Goal: Task Accomplishment & Management: Manage account settings

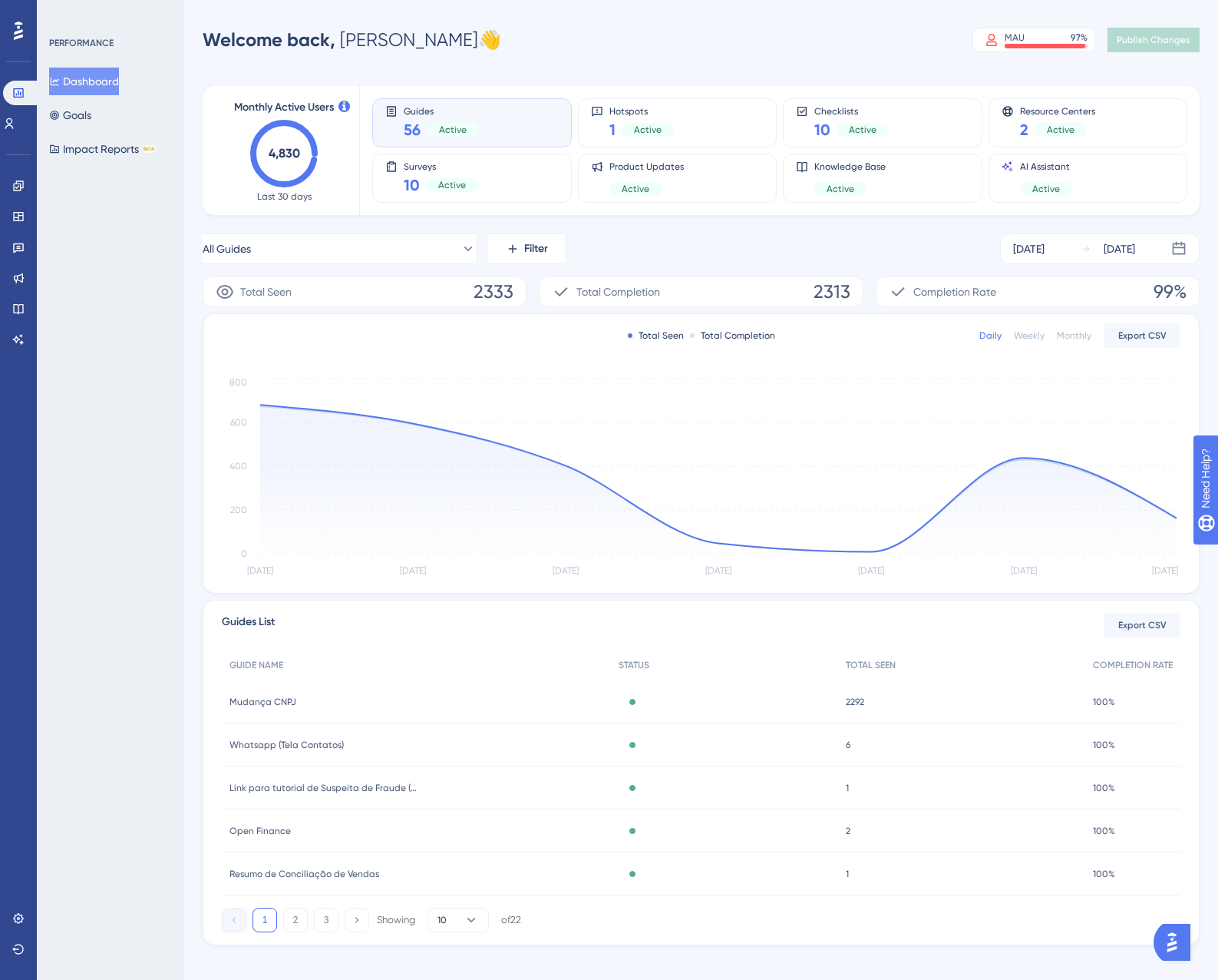
click at [310, 749] on span "Whatsapp (Tela Contatos)" at bounding box center [287, 744] width 114 height 12
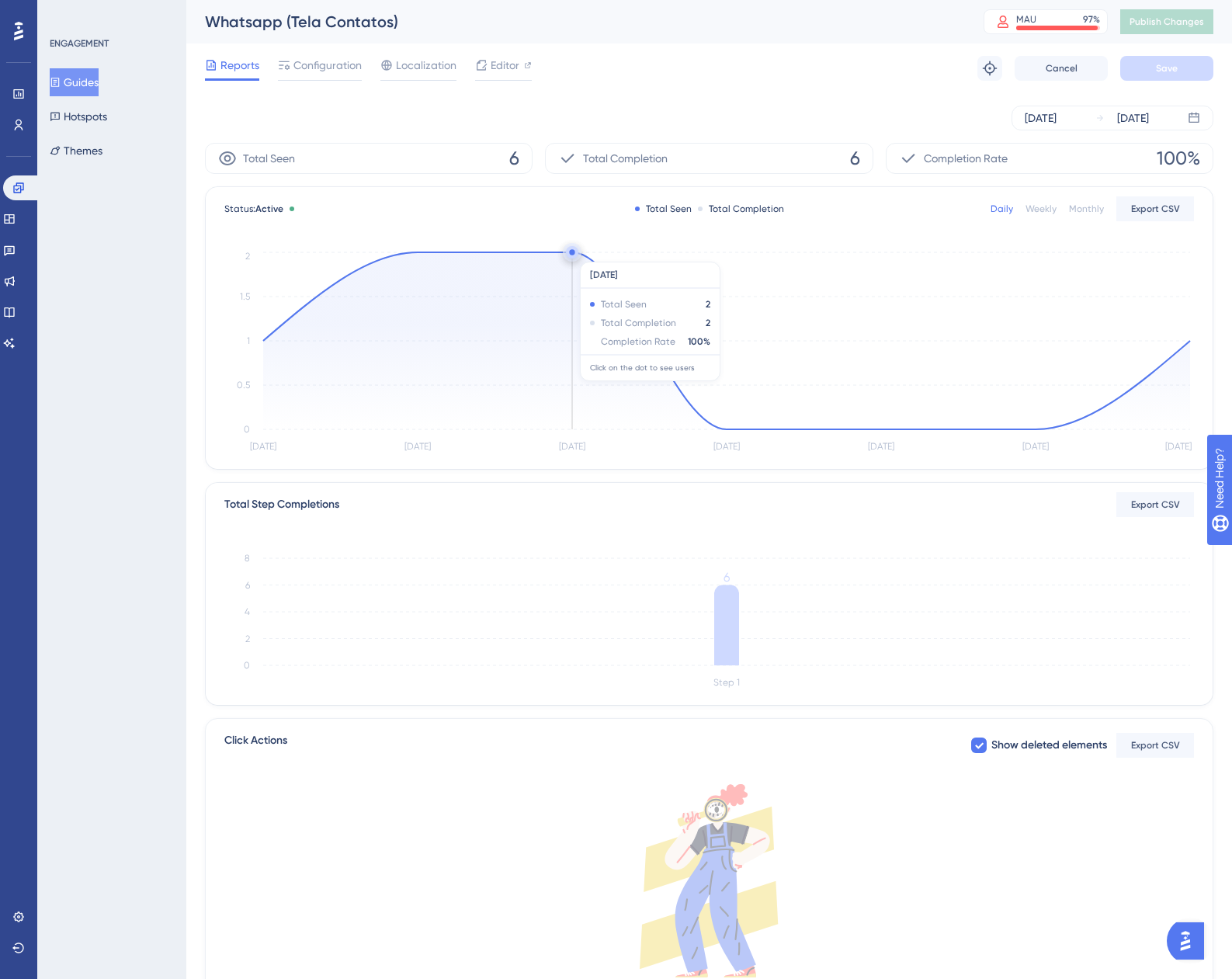
click at [570, 254] on circle at bounding box center [572, 252] width 12 height 12
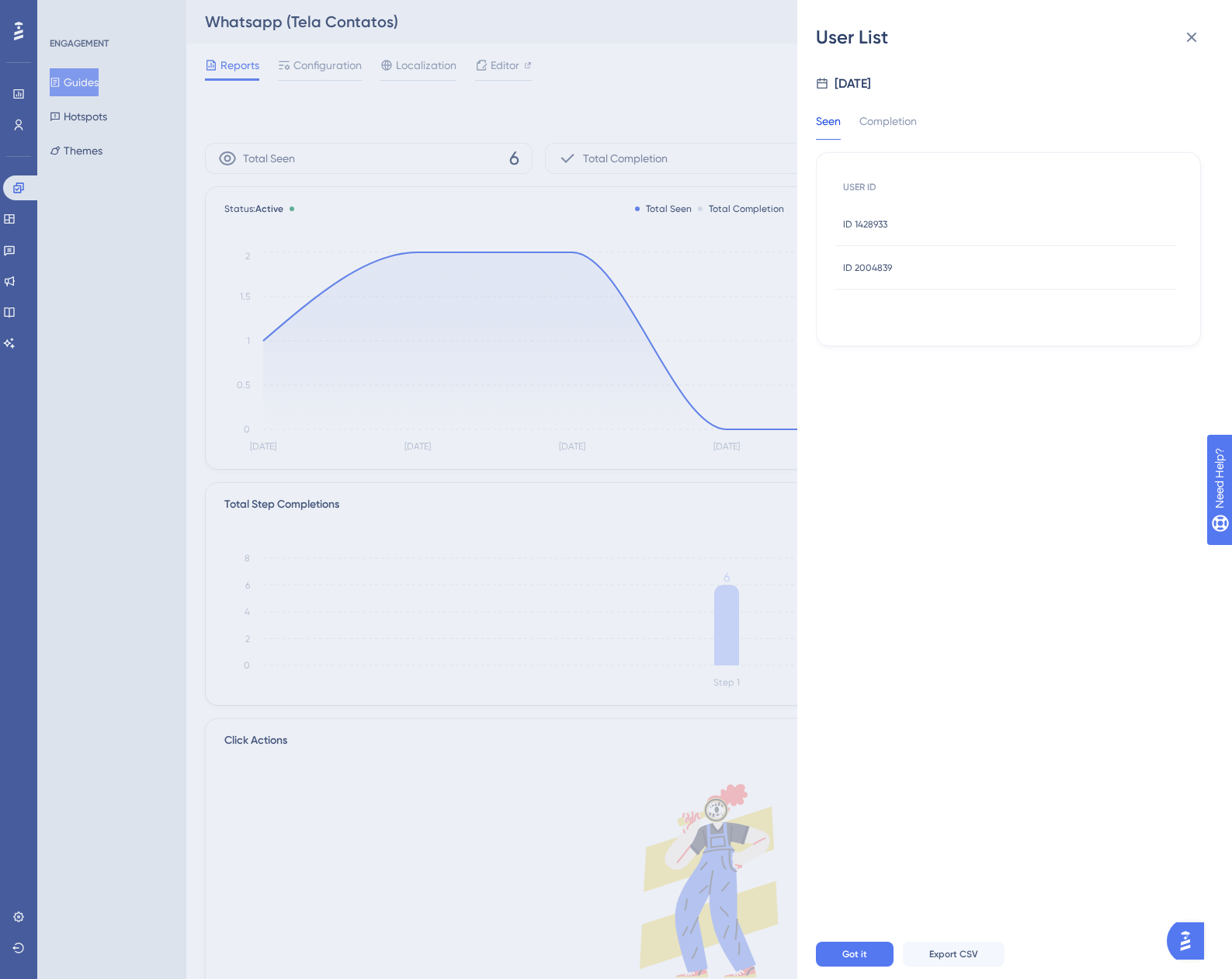
click at [884, 221] on span "ID 1428933" at bounding box center [865, 225] width 44 height 12
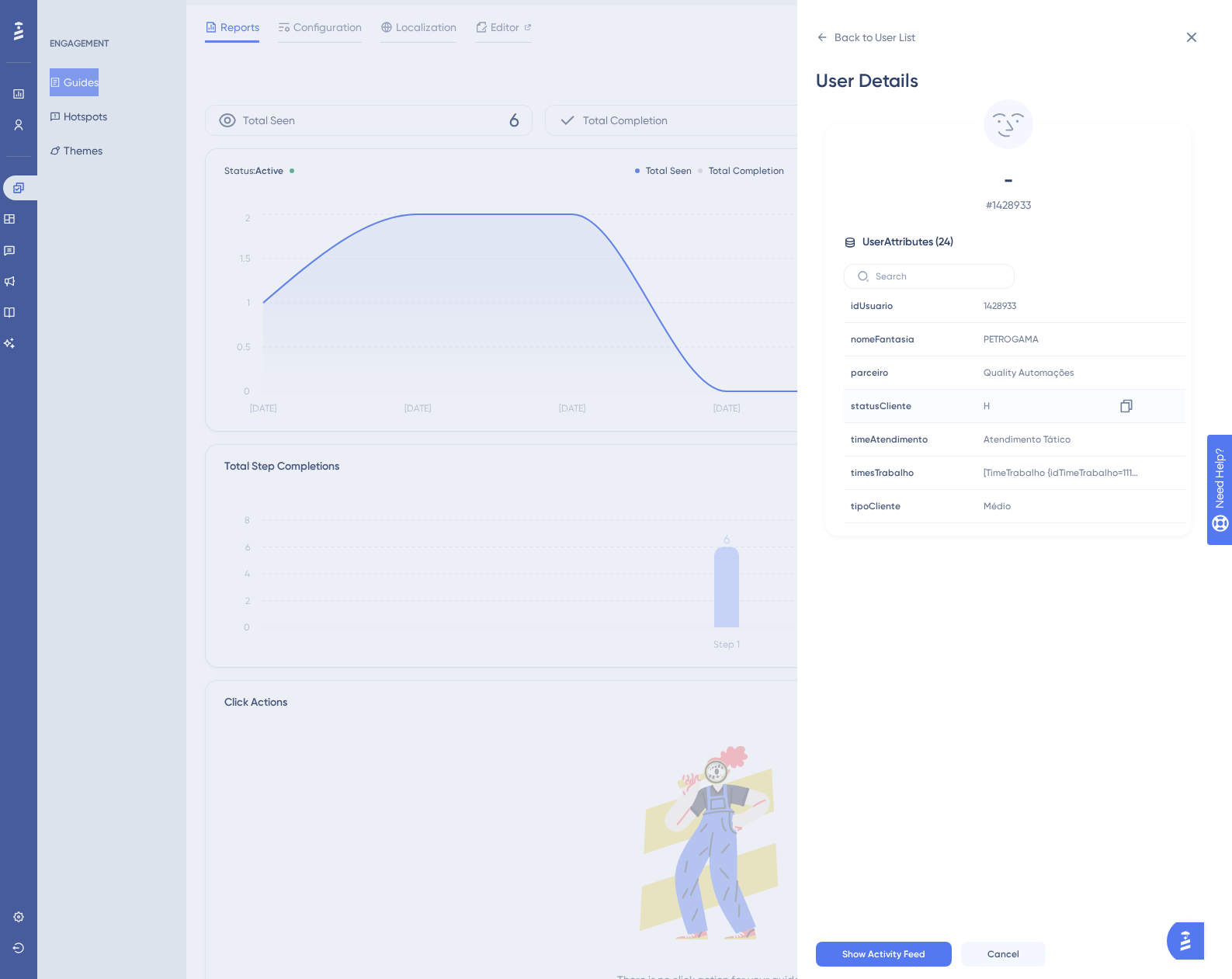
scroll to position [105, 0]
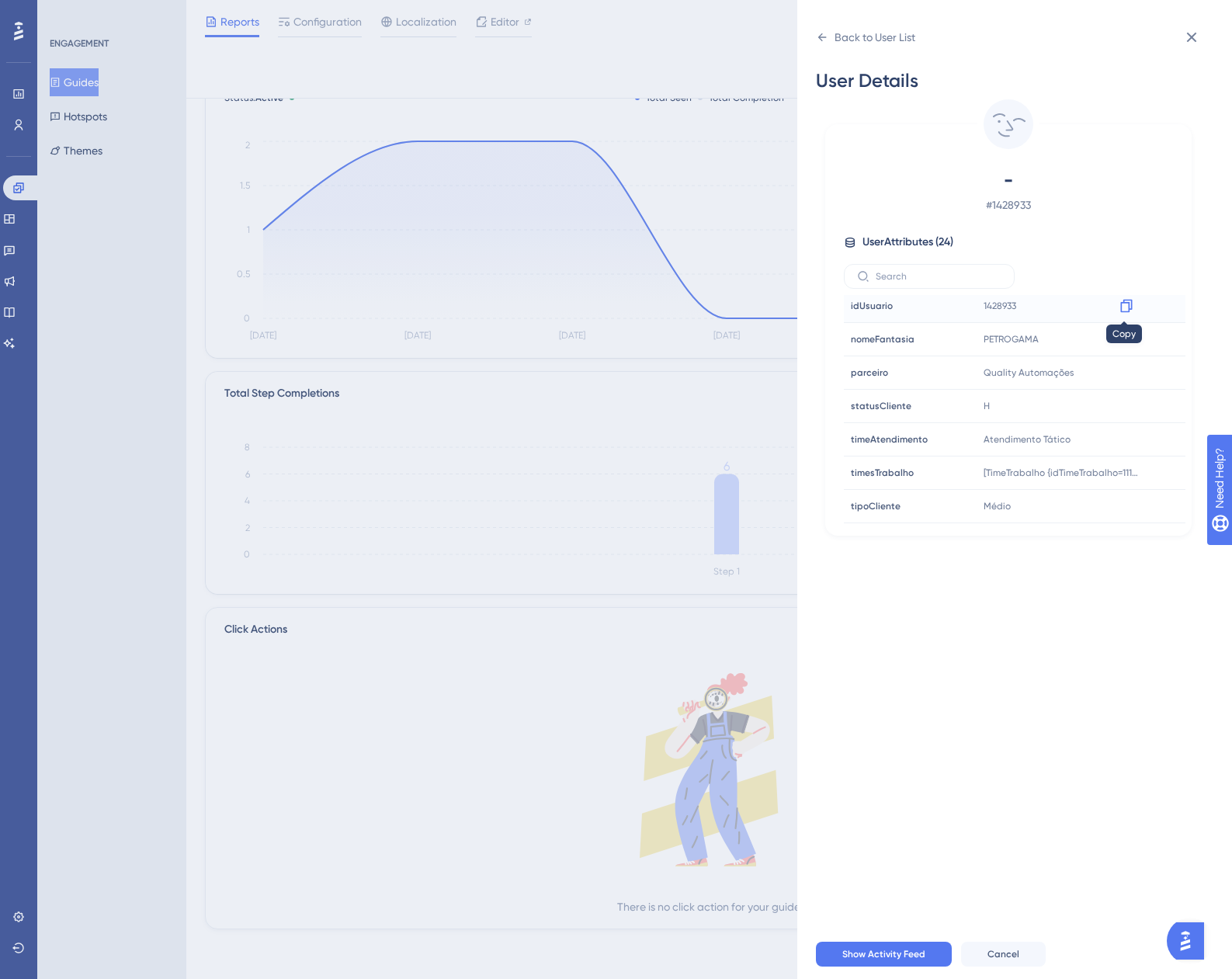
click at [1123, 308] on icon at bounding box center [1127, 306] width 15 height 15
click at [1192, 44] on icon at bounding box center [1192, 37] width 19 height 19
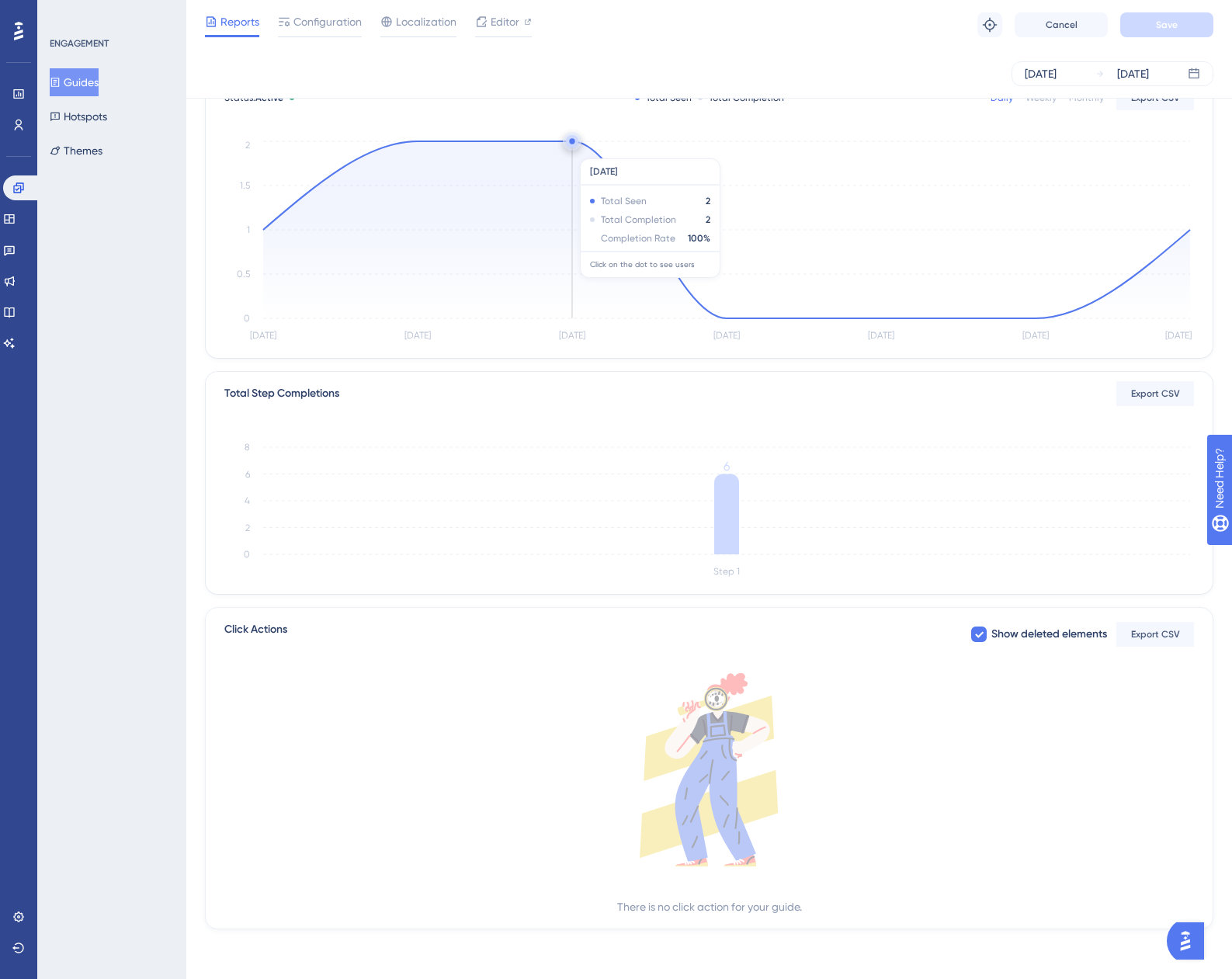
click at [574, 150] on icon at bounding box center [727, 230] width 927 height 177
click at [571, 142] on circle at bounding box center [572, 141] width 5 height 5
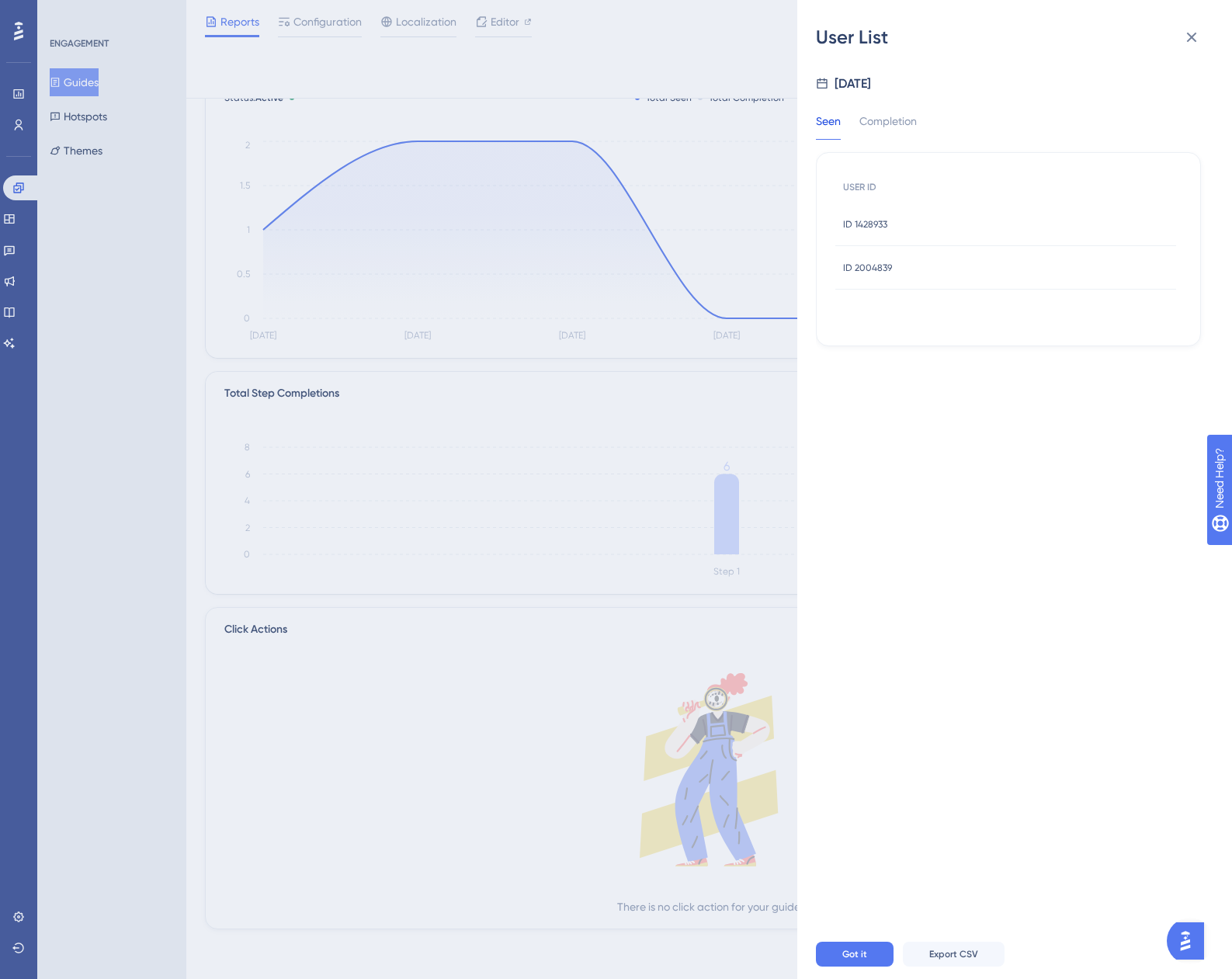
click at [876, 221] on span "ID 1428933" at bounding box center [865, 225] width 44 height 12
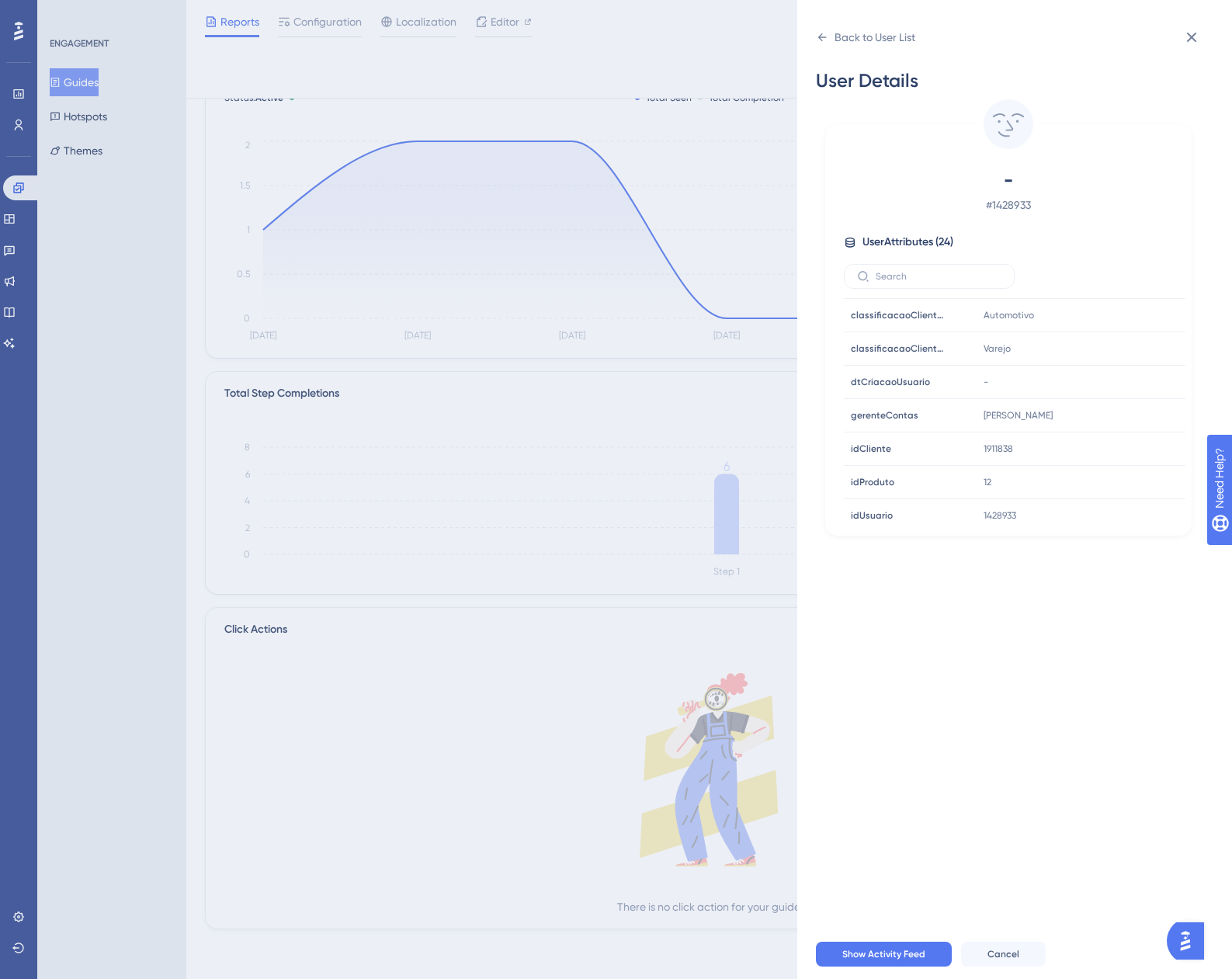
scroll to position [388, 0]
click at [1119, 493] on icon at bounding box center [1127, 490] width 15 height 15
click at [835, 38] on div "Back to User List" at bounding box center [875, 37] width 81 height 19
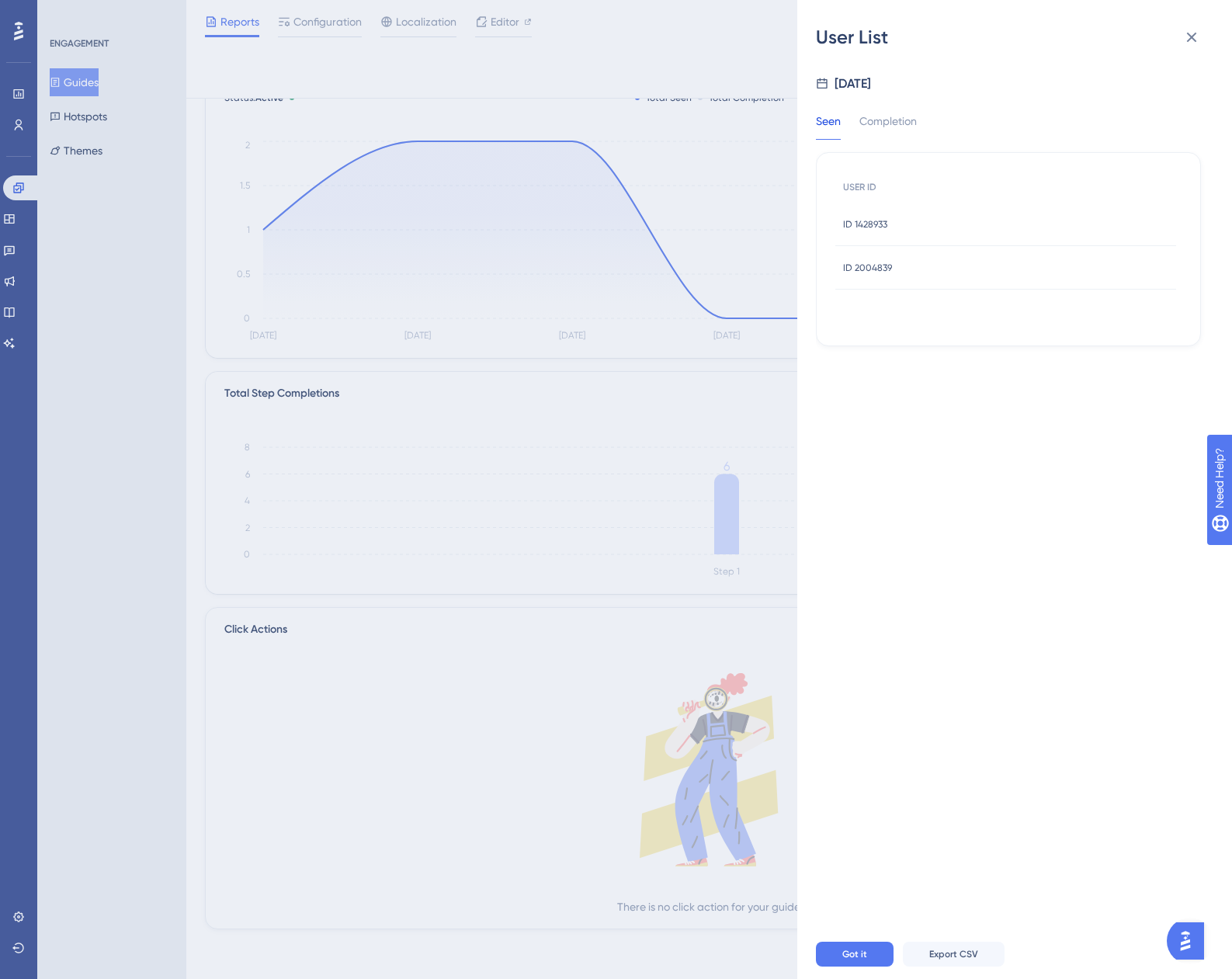
click at [862, 219] on span "ID 1428933" at bounding box center [865, 225] width 44 height 12
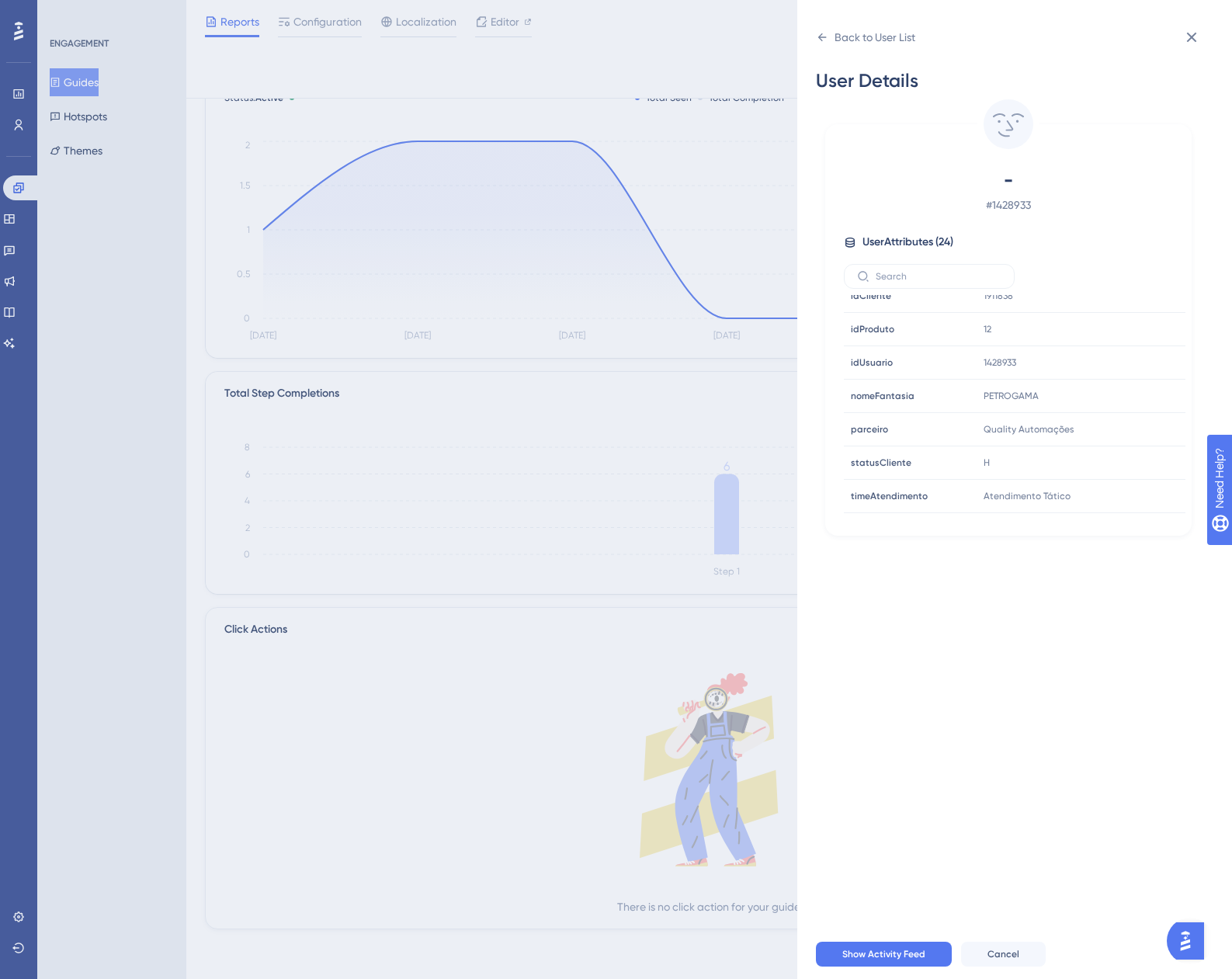
scroll to position [544, 0]
click at [826, 44] on div "Back to User List" at bounding box center [866, 37] width 100 height 25
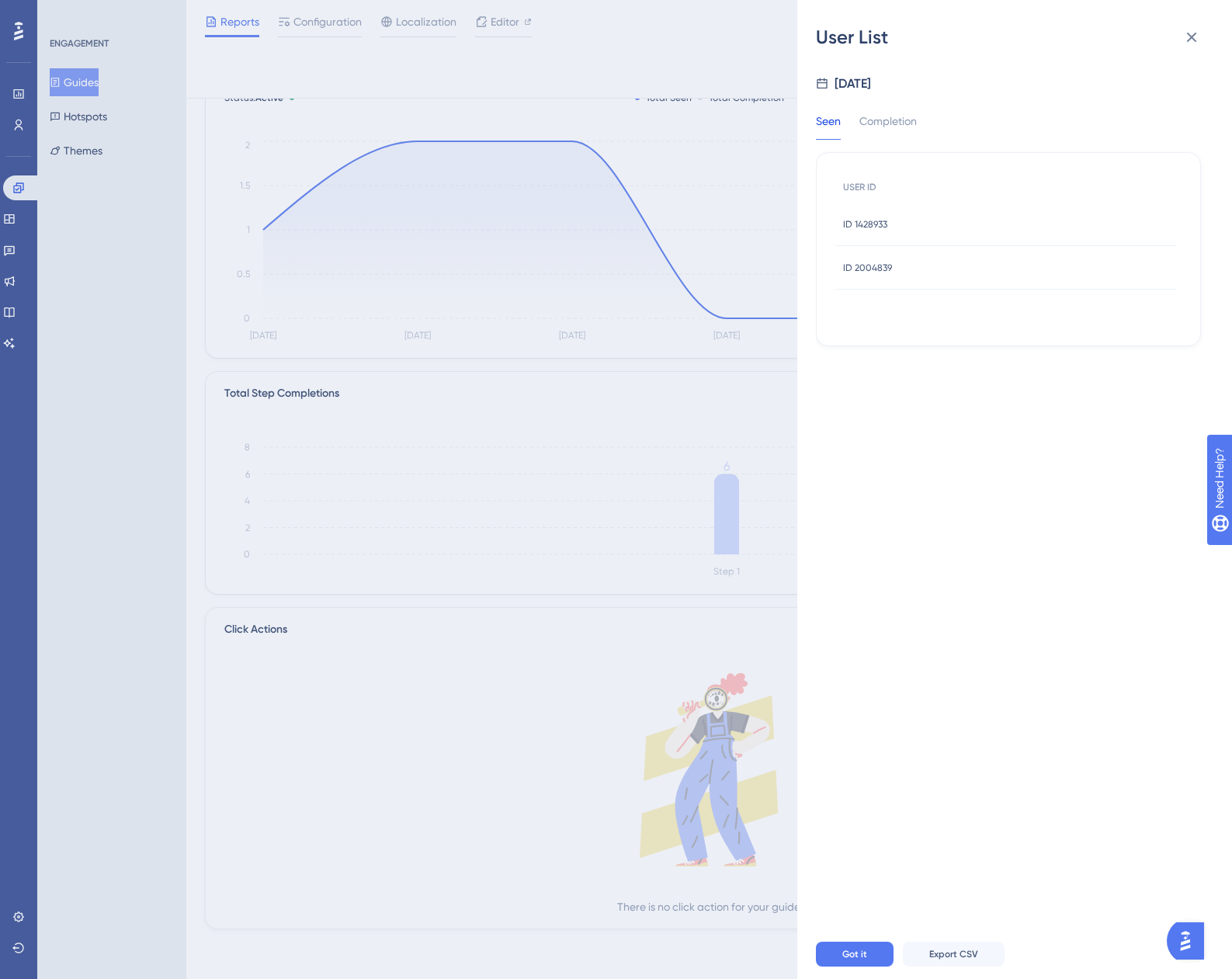
click at [868, 284] on div "ID 2004839 ID 2004839" at bounding box center [867, 268] width 49 height 44
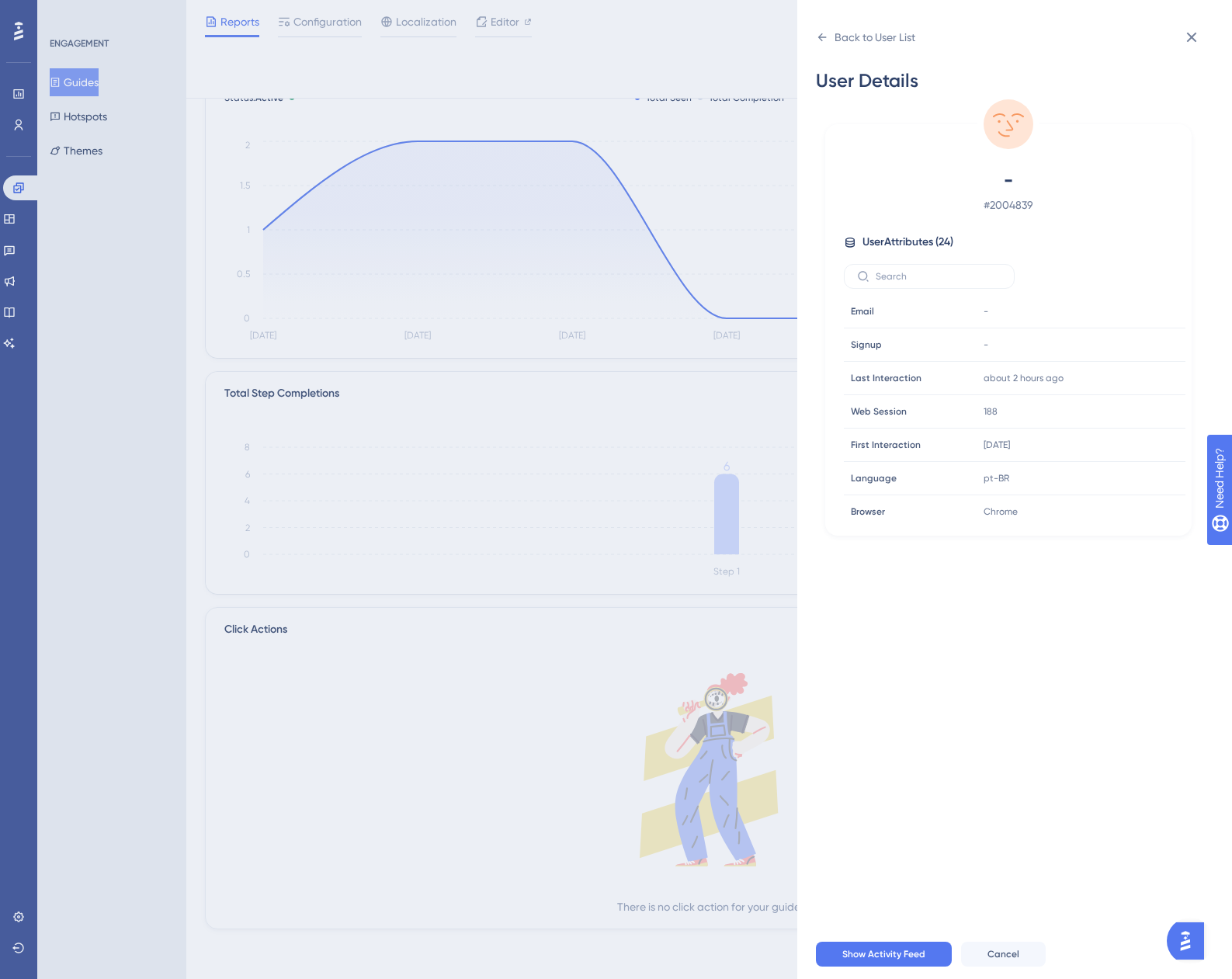
click at [865, 259] on div "- # 2004839 User Attributes ( 24 ) Email Email - Signup Signup - Last Interacti…" at bounding box center [1009, 345] width 354 height 355
click at [1122, 413] on icon at bounding box center [1127, 413] width 15 height 15
click at [1187, 31] on icon at bounding box center [1192, 37] width 19 height 19
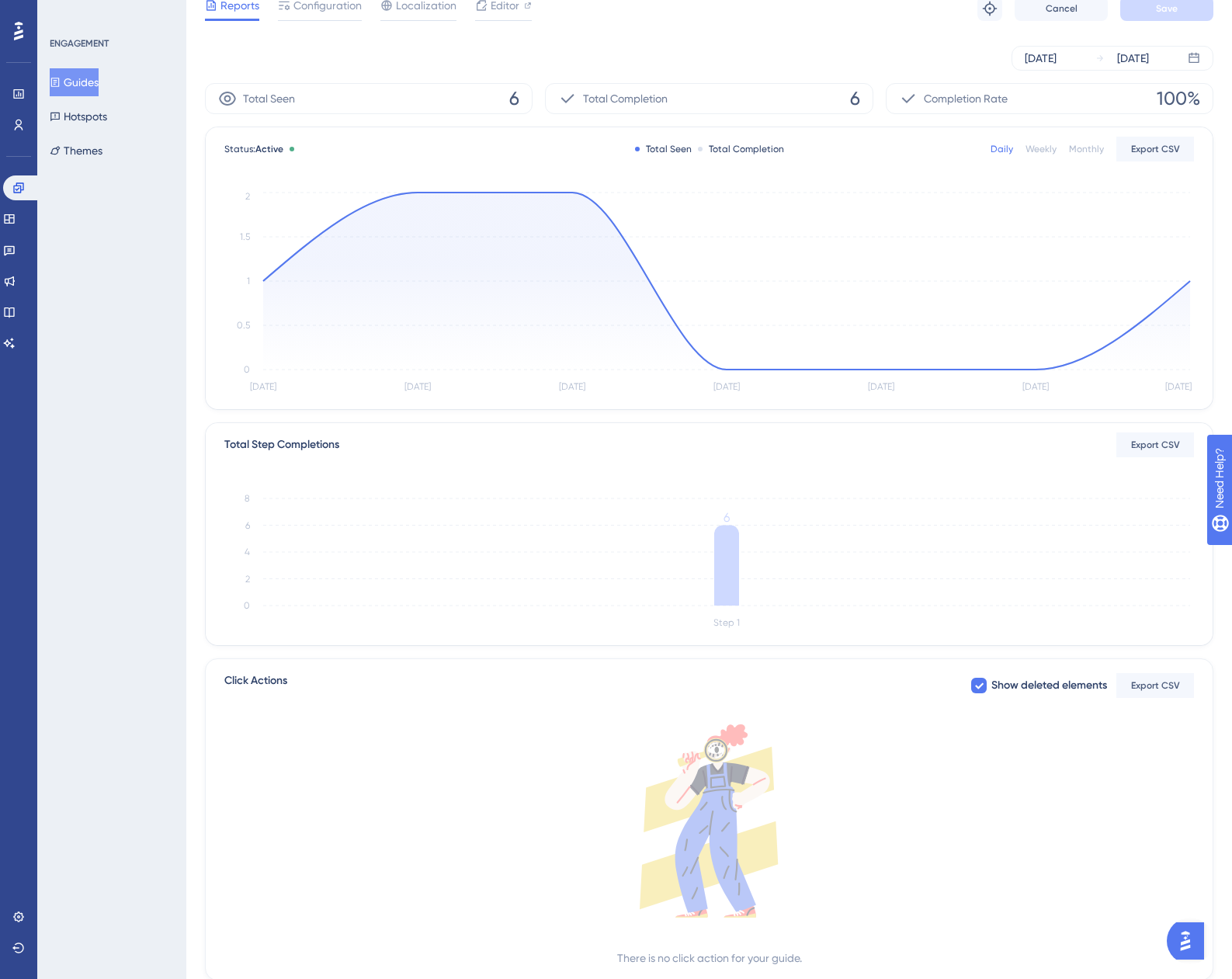
scroll to position [0, 0]
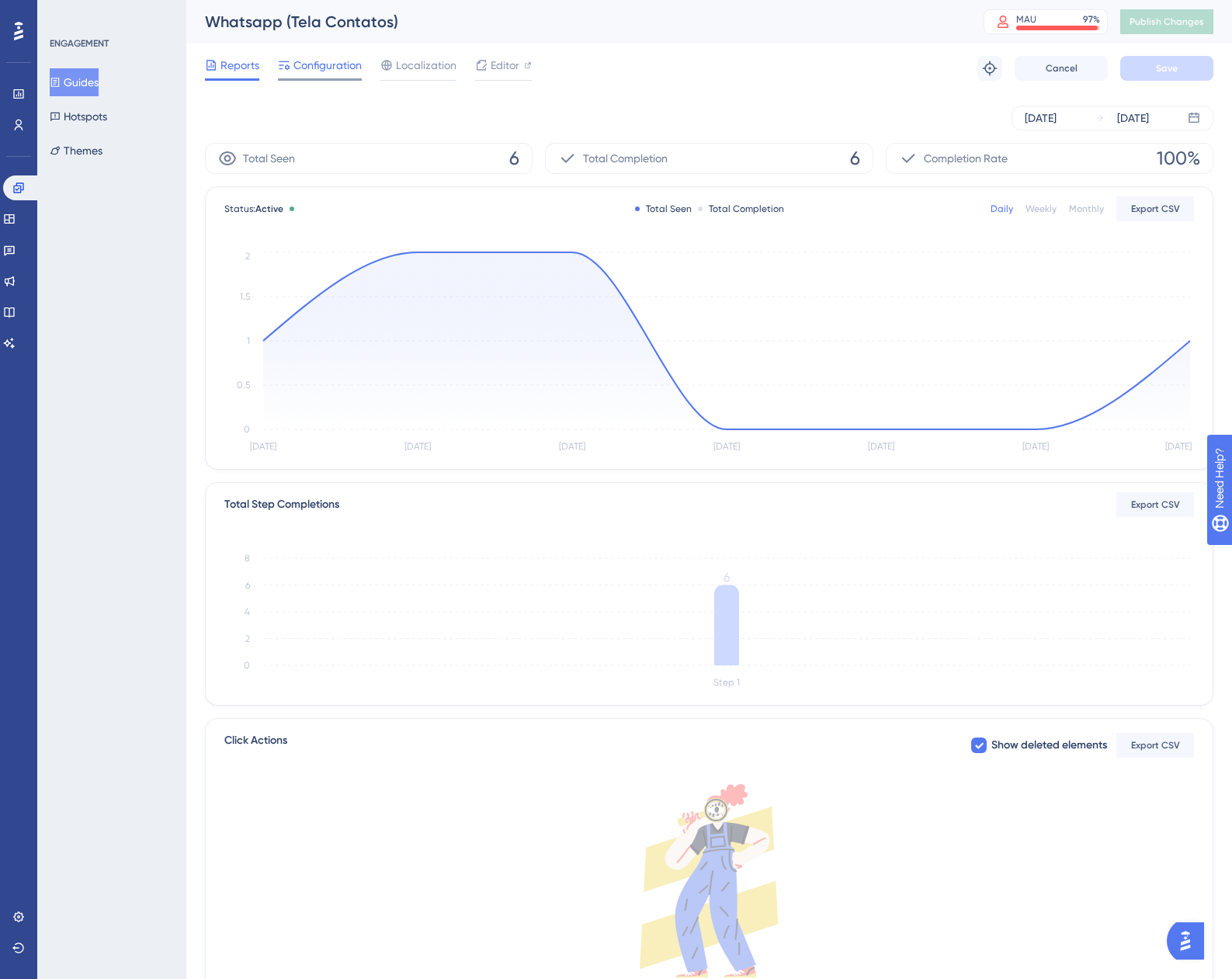
click at [310, 57] on span "Configuration" at bounding box center [327, 65] width 68 height 19
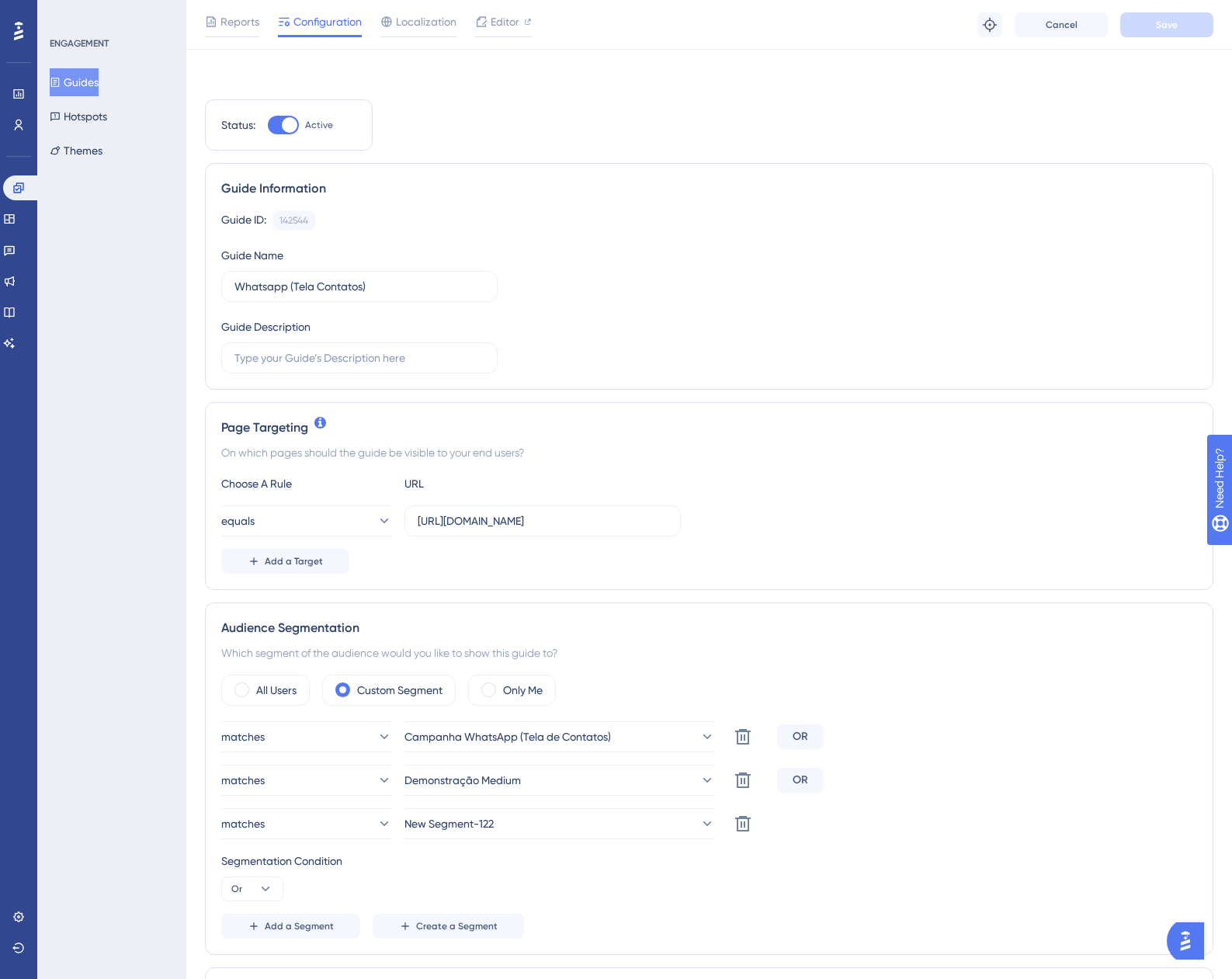
scroll to position [156, 0]
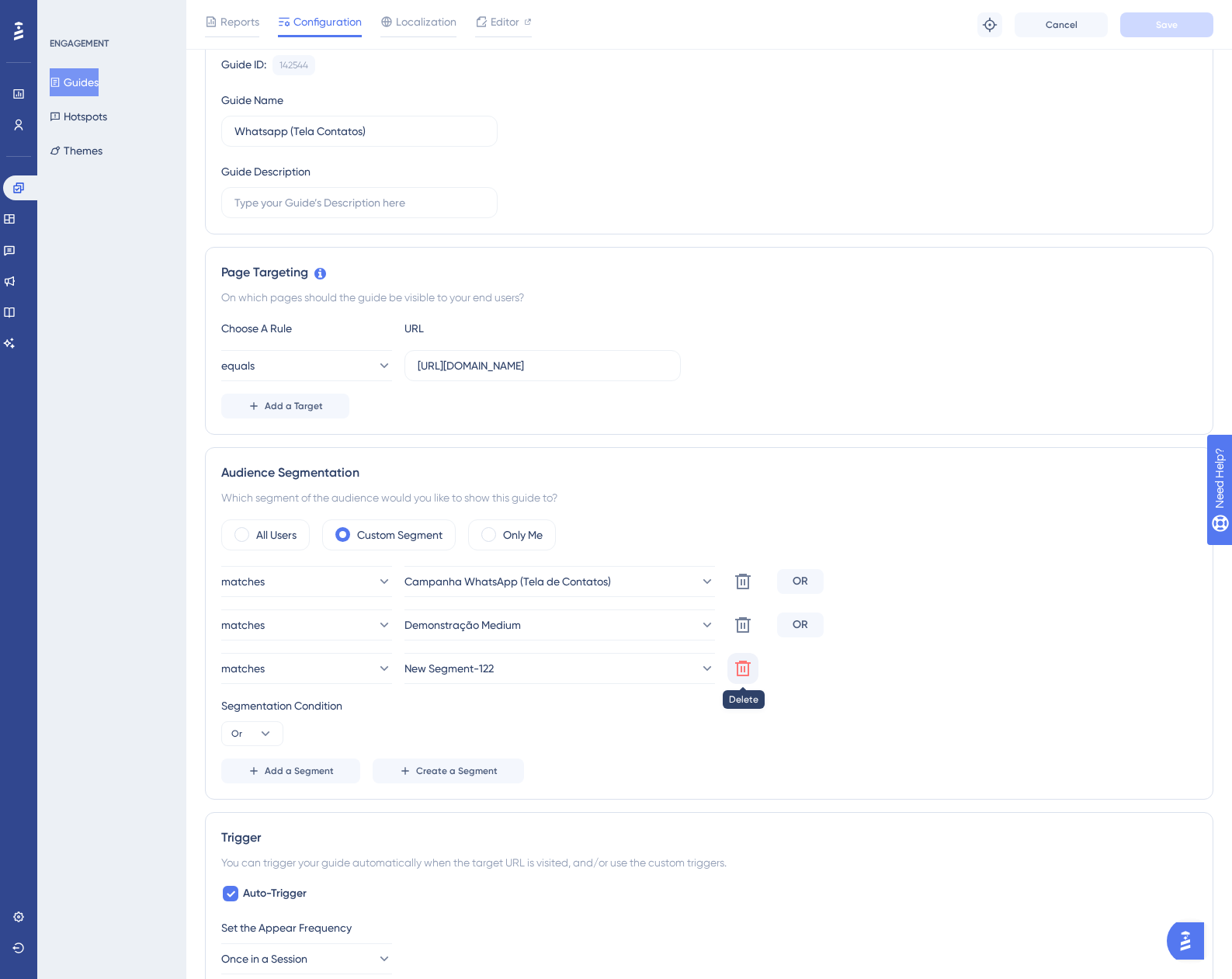
click at [745, 659] on icon at bounding box center [743, 668] width 19 height 19
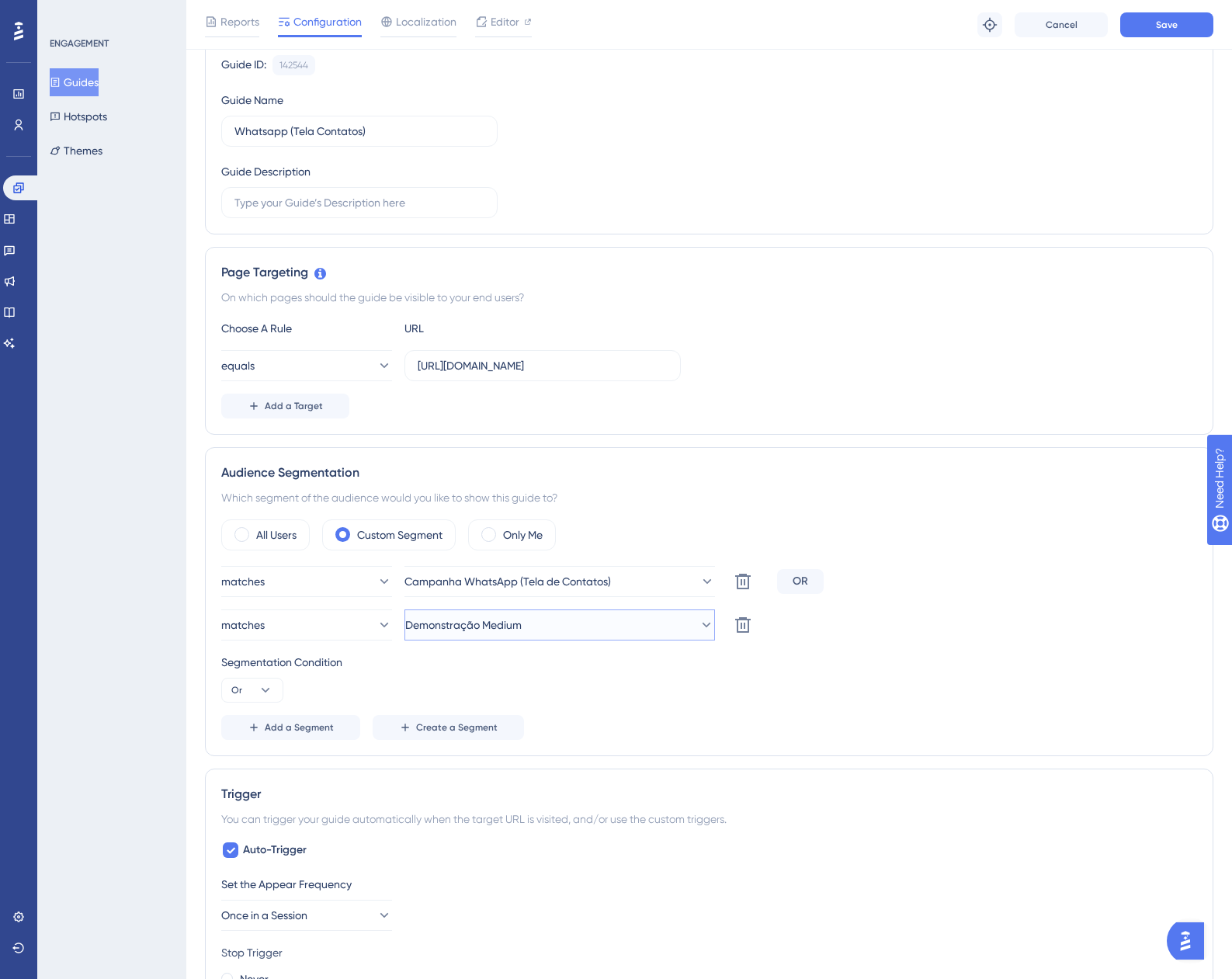
click at [665, 623] on button "Demonstração Medium" at bounding box center [559, 625] width 311 height 31
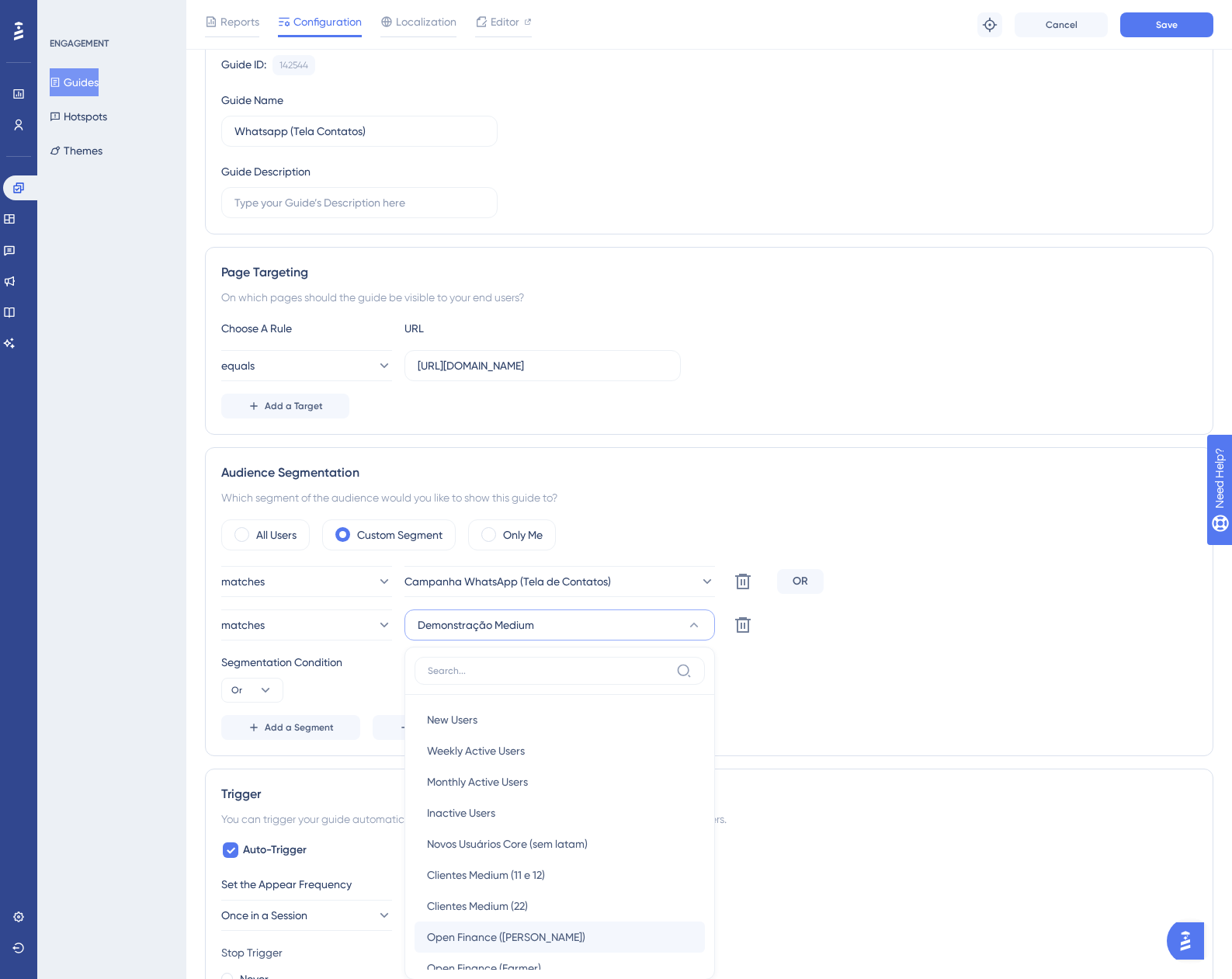
scroll to position [476, 0]
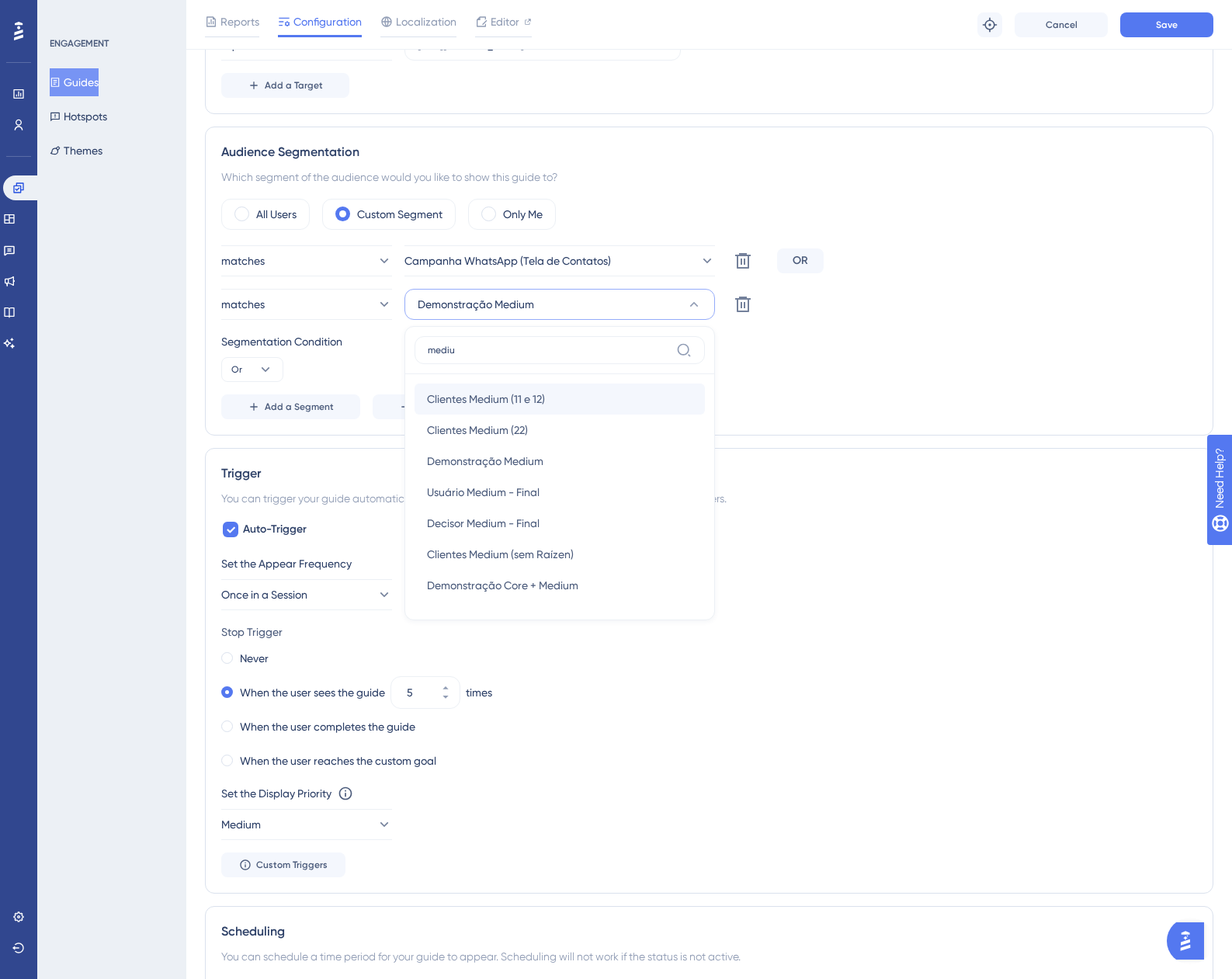
type input "mediu"
click at [551, 397] on div "Clientes Medium (11 e 12) Clientes Medium (11 e 12)" at bounding box center [559, 399] width 266 height 31
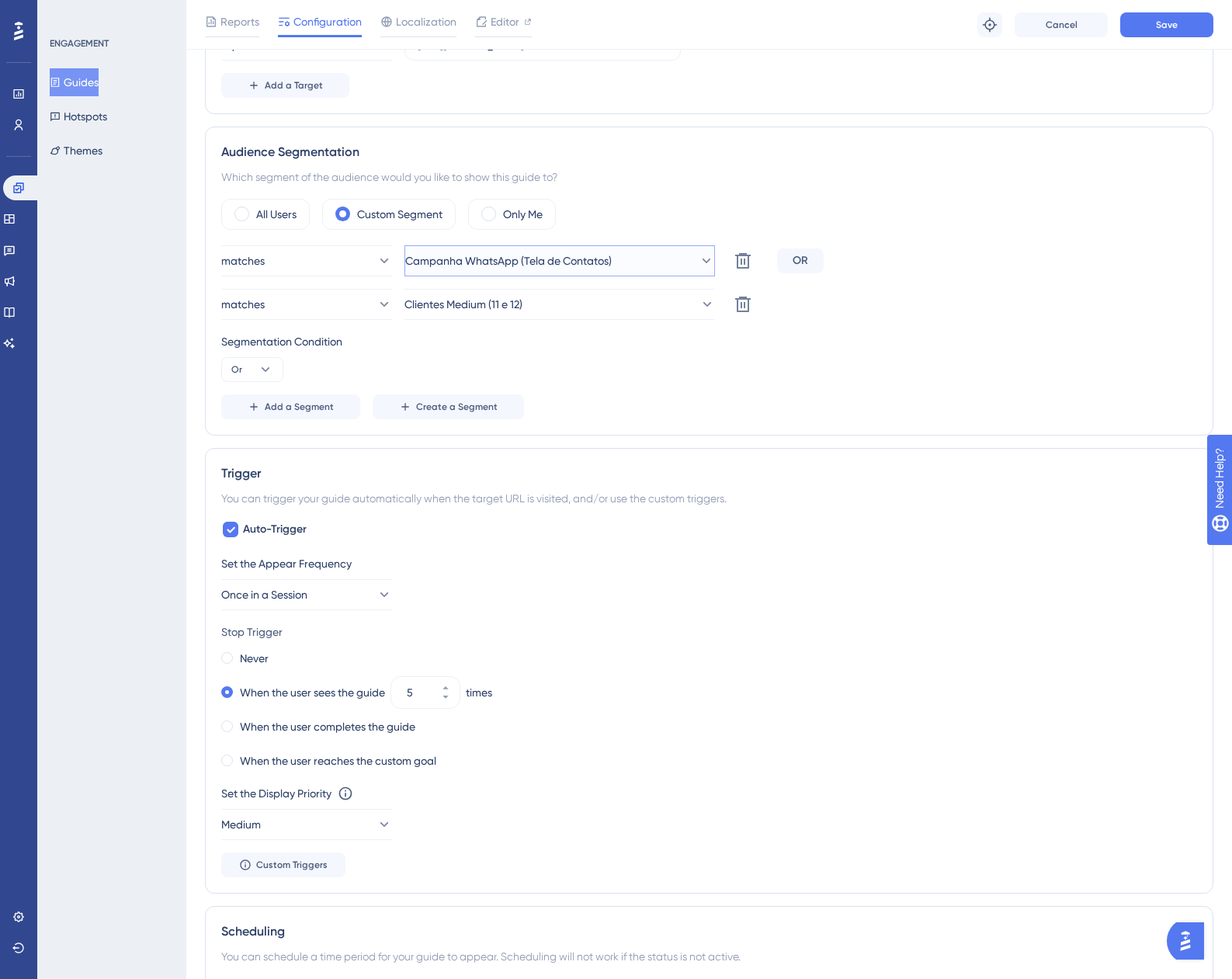
click at [605, 270] on button "Campanha WhatsApp (Tela de Contatos)" at bounding box center [559, 261] width 311 height 31
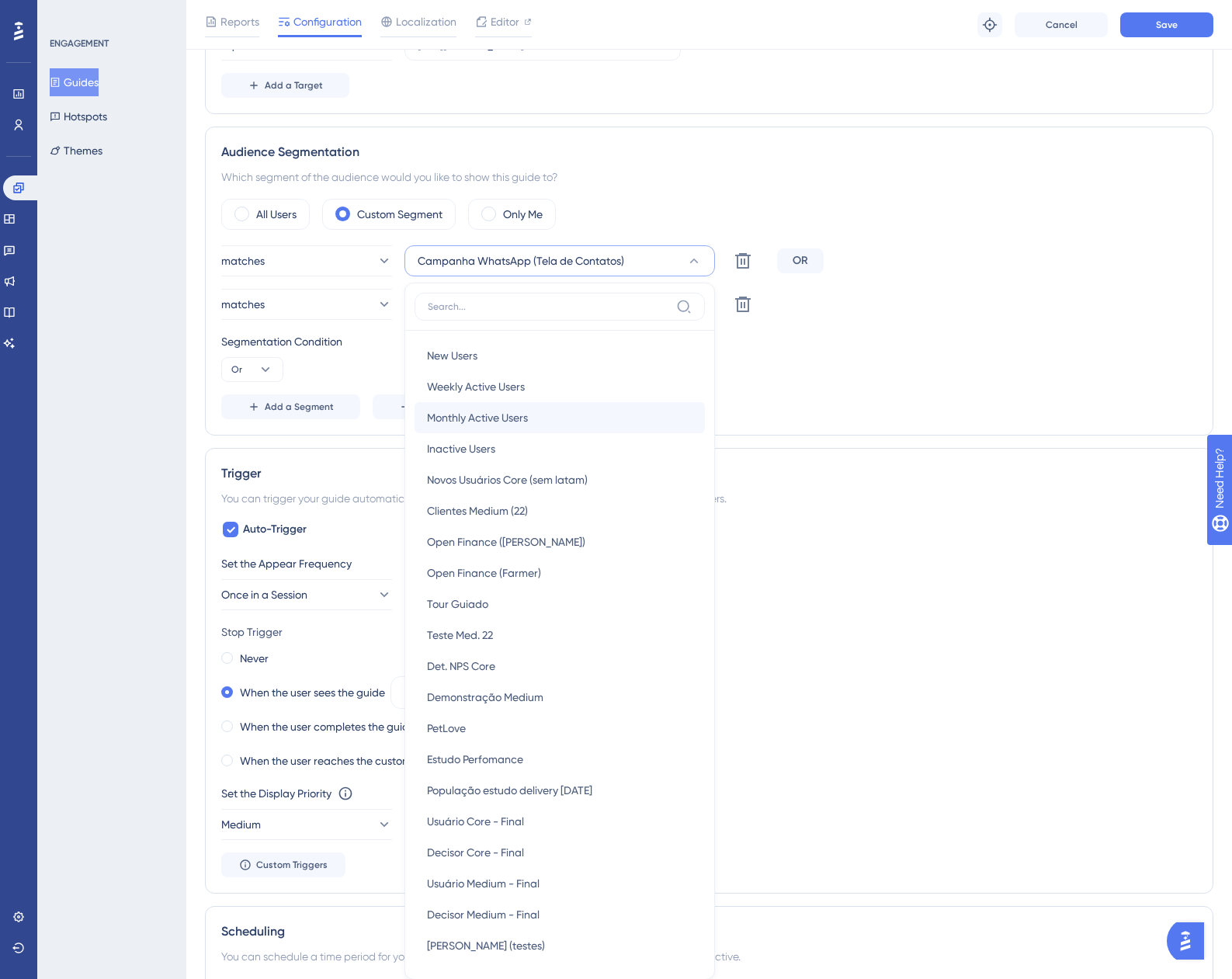
scroll to position [612, 0]
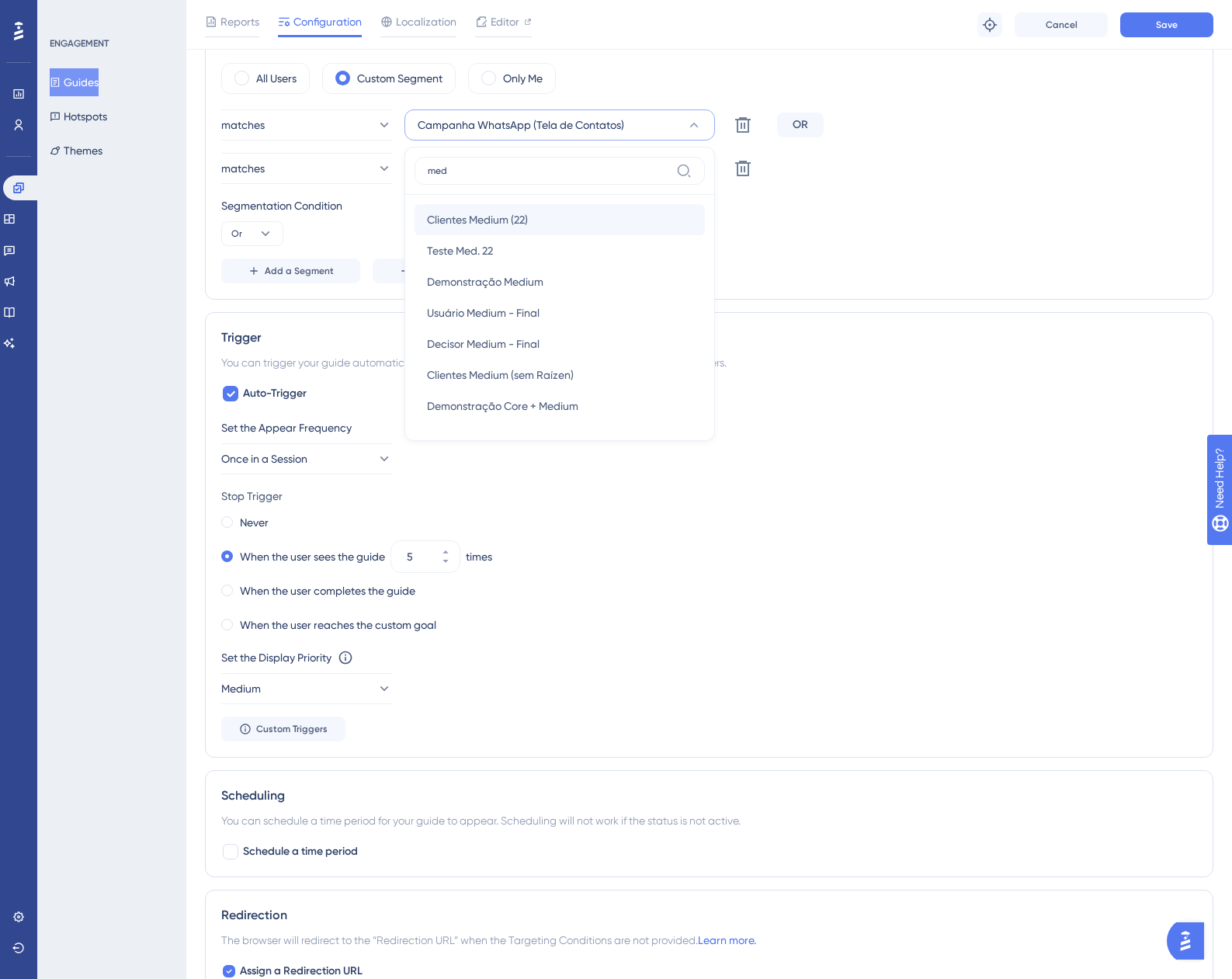
type input "med"
click at [542, 219] on div "Clientes Medium (22) Clientes Medium (22)" at bounding box center [559, 219] width 266 height 31
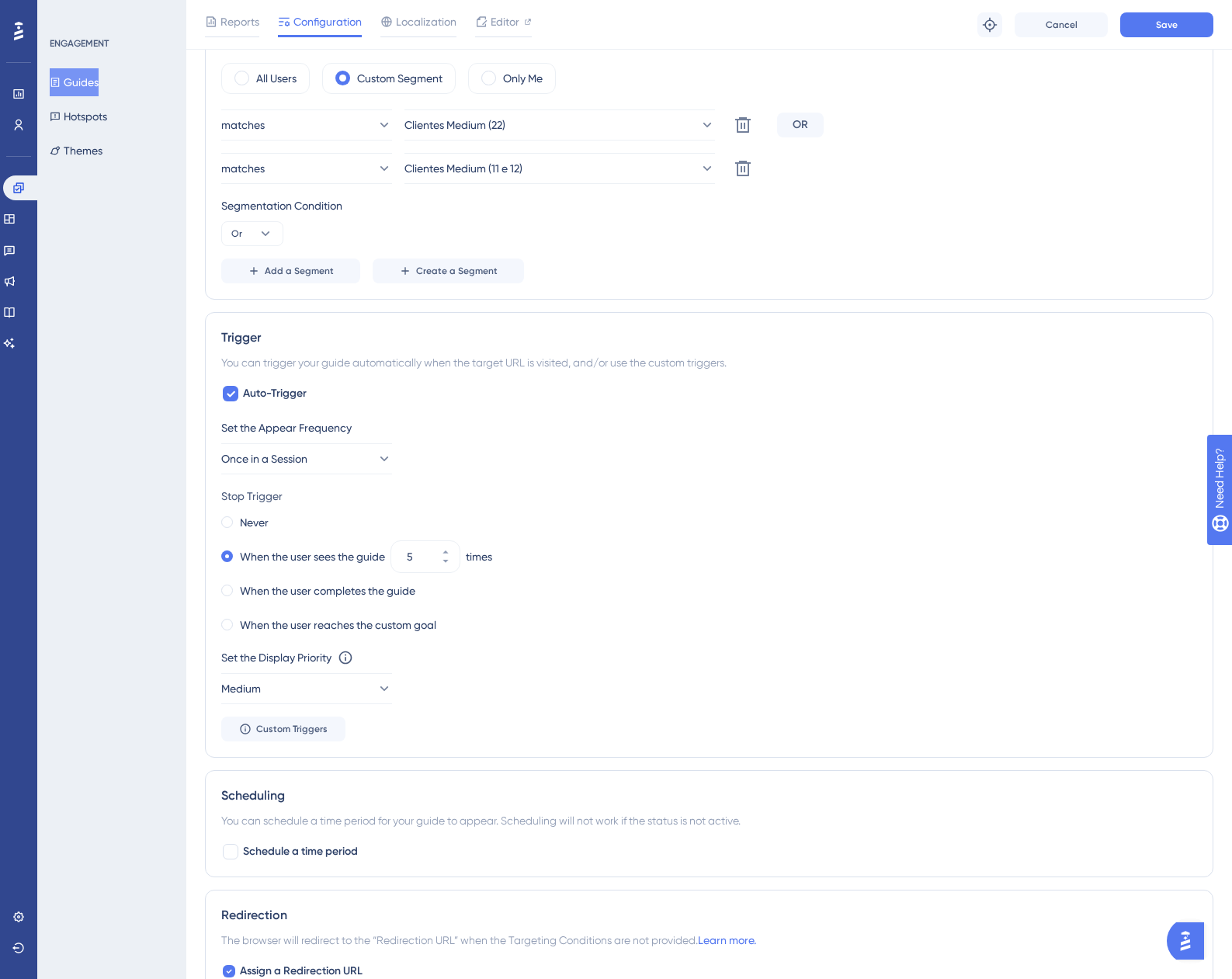
click at [848, 256] on div "matches Clientes Medium (22) Delete OR matches Clientes Medium (11 e 12) Delete…" at bounding box center [709, 196] width 976 height 174
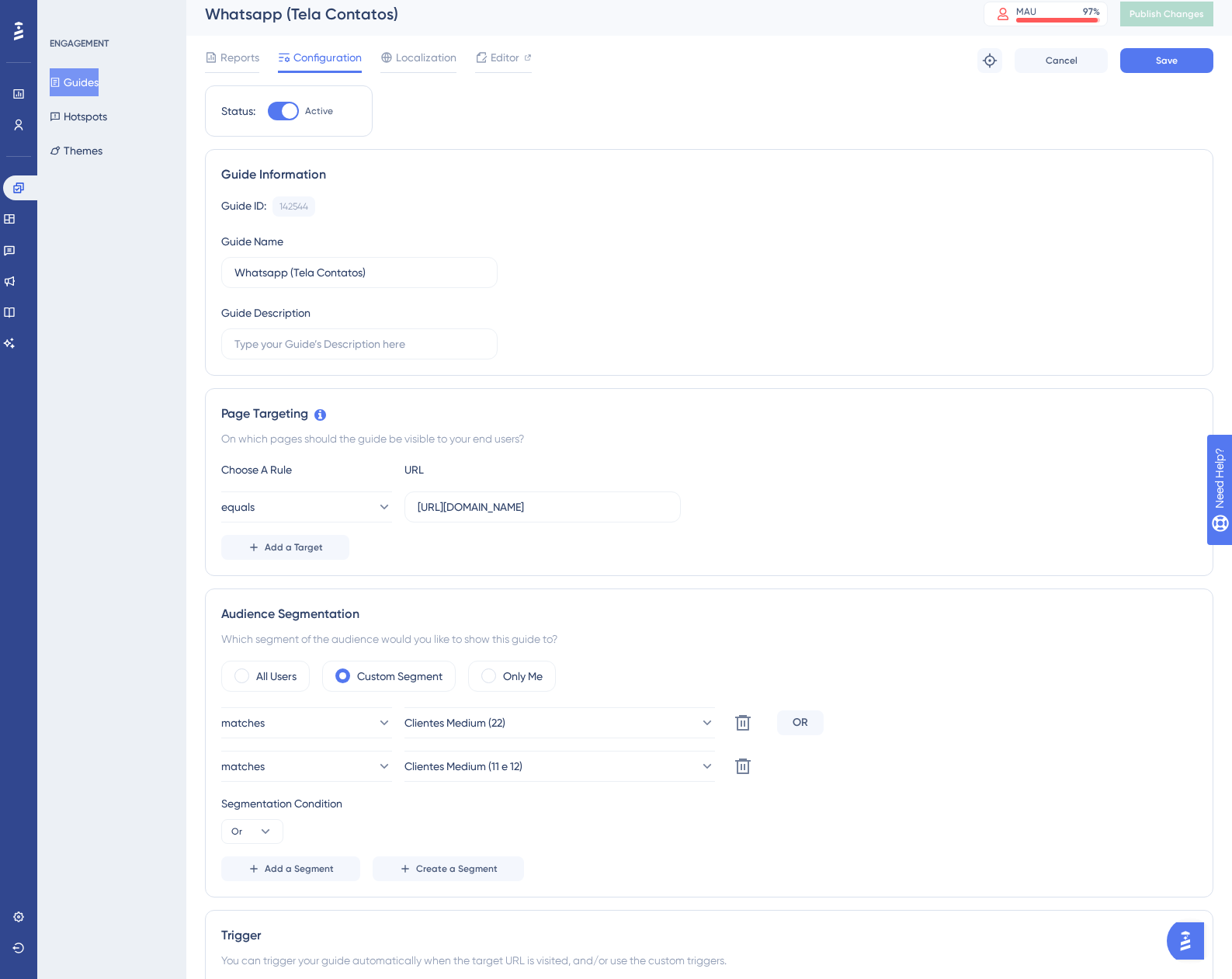
scroll to position [0, 0]
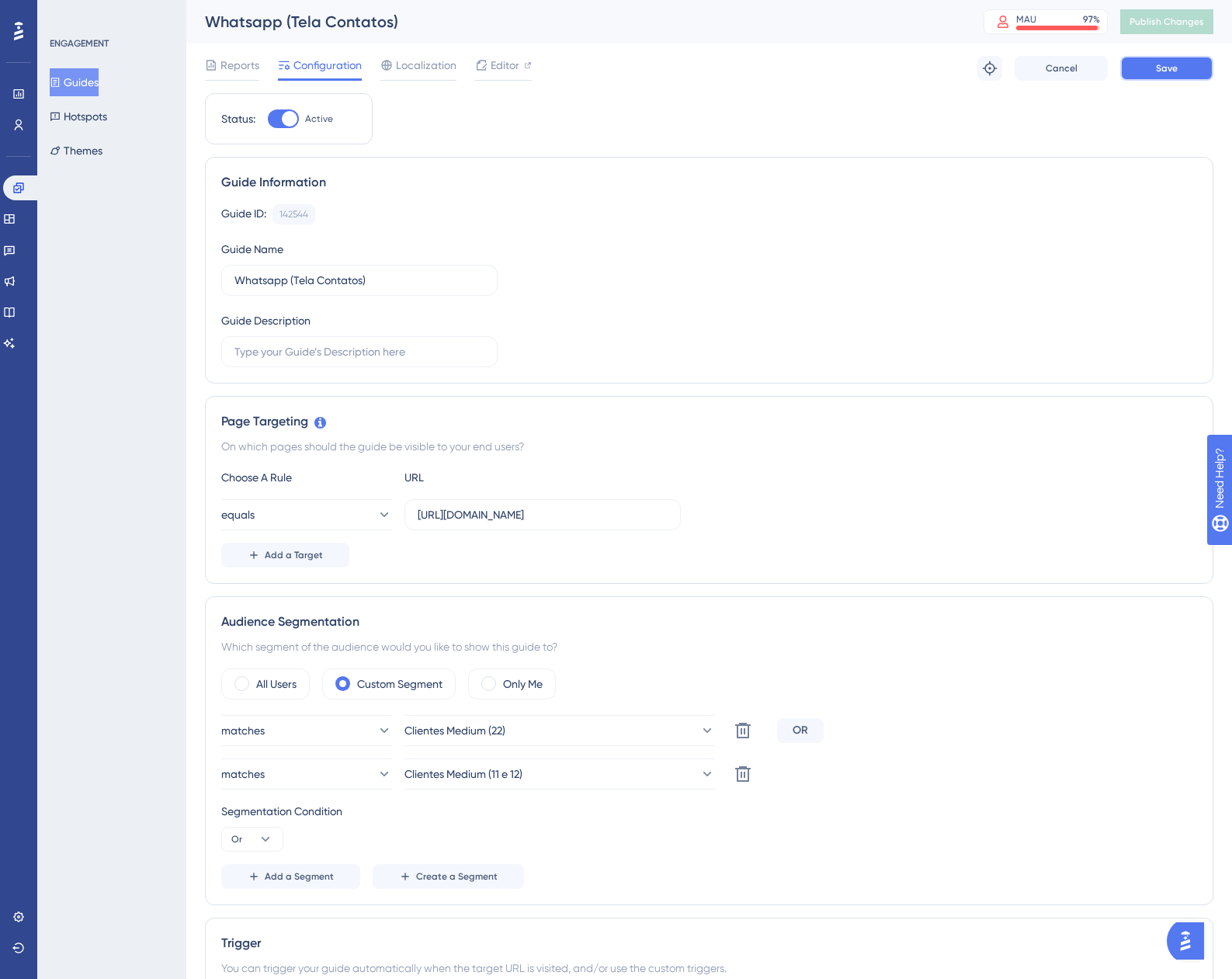
click at [1155, 76] on button "Save" at bounding box center [1167, 68] width 93 height 25
click at [1202, 16] on span "Publish Changes" at bounding box center [1167, 22] width 75 height 12
click at [195, 72] on div "Performance Users Engagement Widgets Feedback Product Updates Knowledge Base AI…" at bounding box center [710, 987] width 1046 height 1973
click at [218, 72] on div "Reports" at bounding box center [231, 65] width 54 height 19
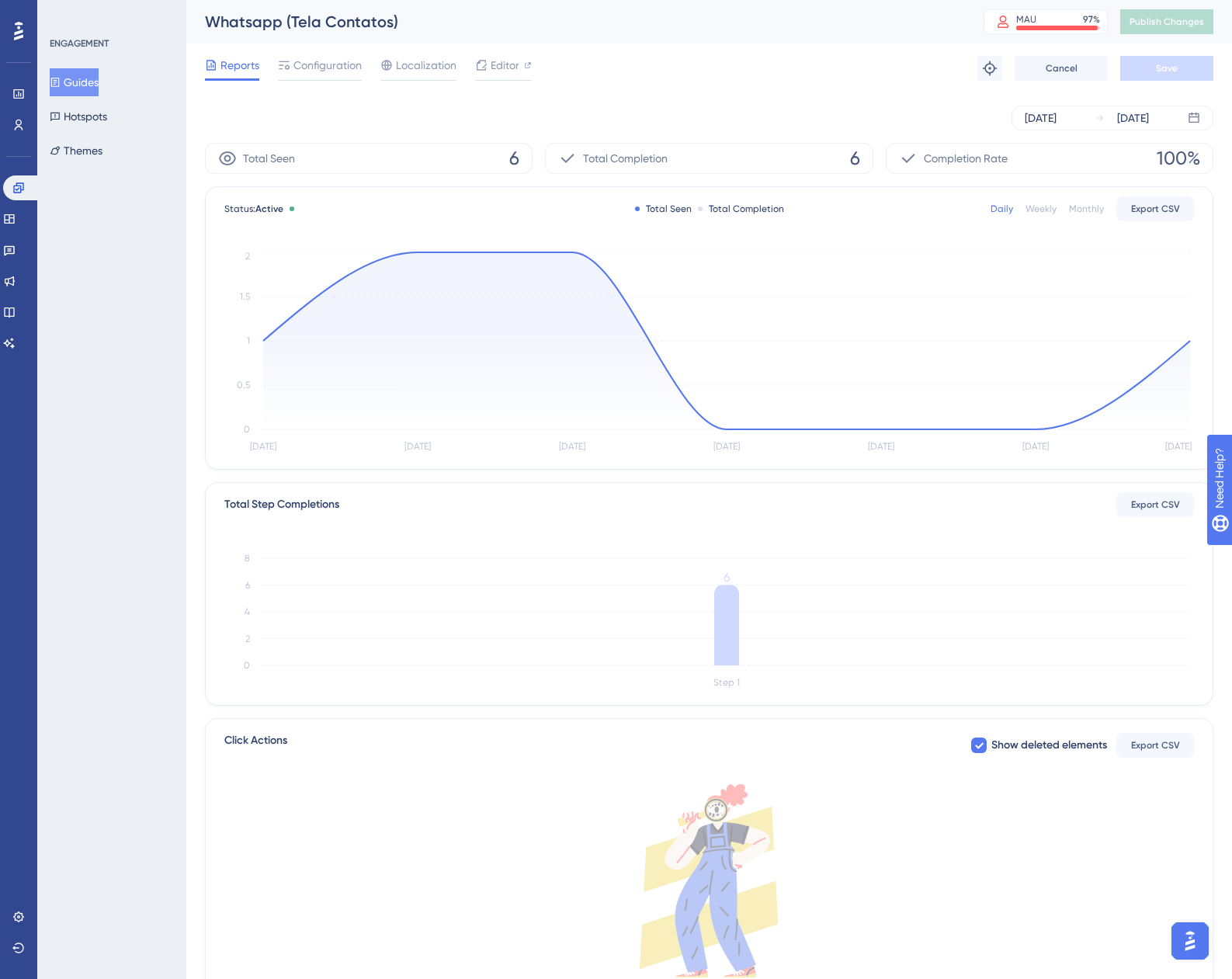
click at [1192, 339] on icon "Oct 1 Oct 2 Oct 3 Oct 4 Oct 5 Oct 6 Oct 7 0 0.5 1 1.5 2" at bounding box center [709, 353] width 970 height 208
click at [1185, 342] on circle at bounding box center [1190, 341] width 12 height 12
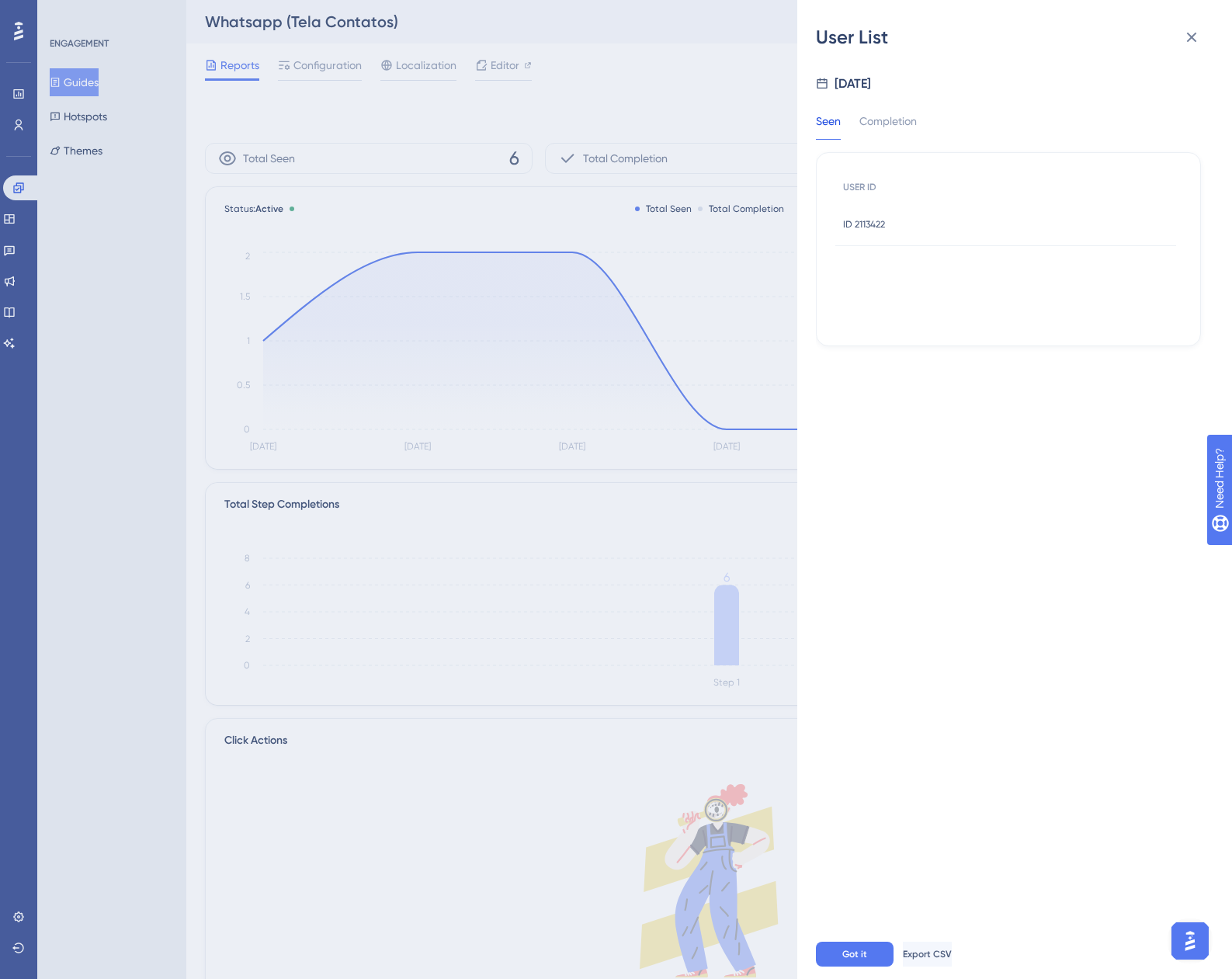
click at [868, 230] on span "ID 2113422" at bounding box center [864, 225] width 42 height 12
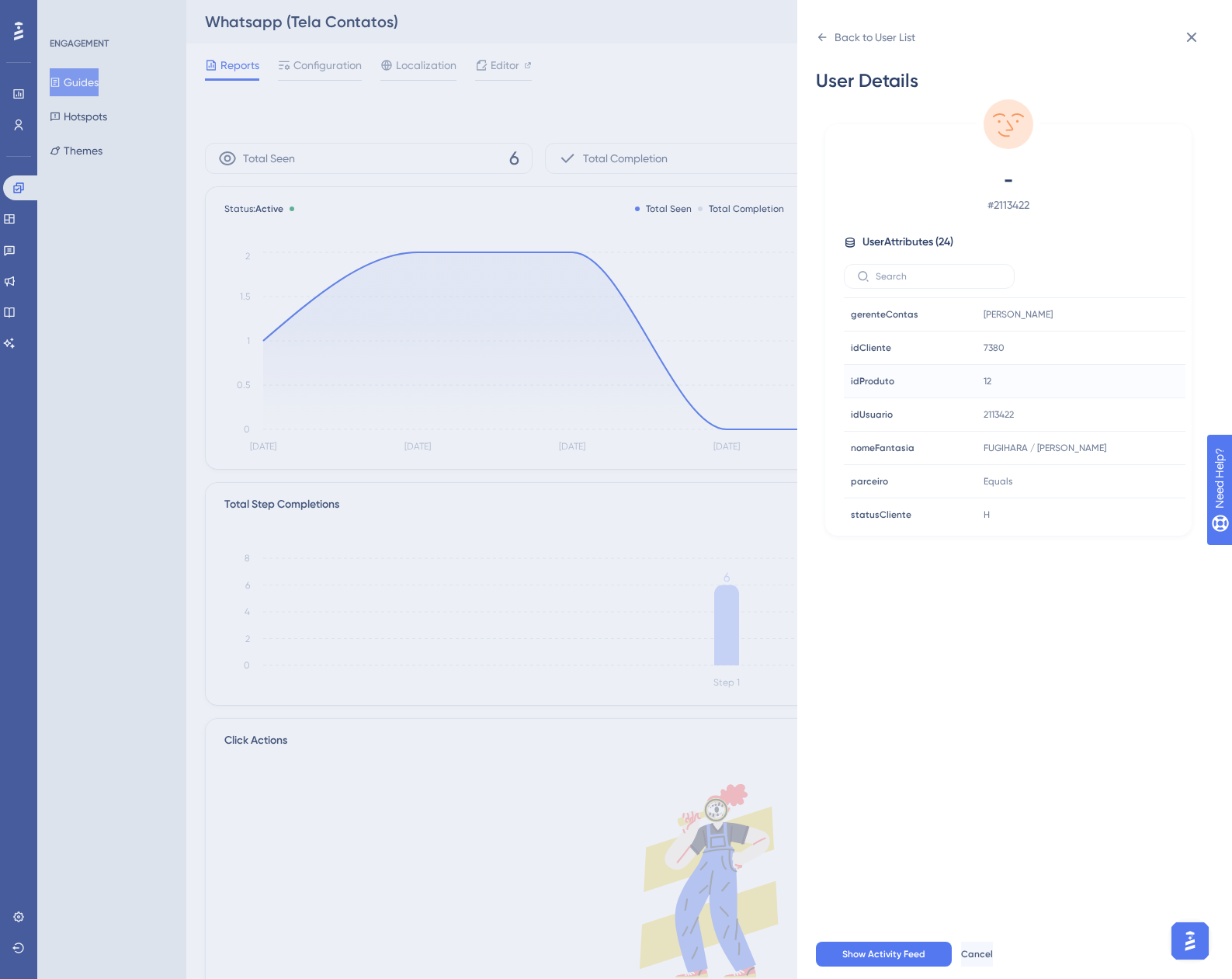
scroll to position [466, 0]
click at [1124, 409] on icon at bounding box center [1126, 413] width 12 height 13
click at [1205, 34] on button at bounding box center [1192, 37] width 31 height 31
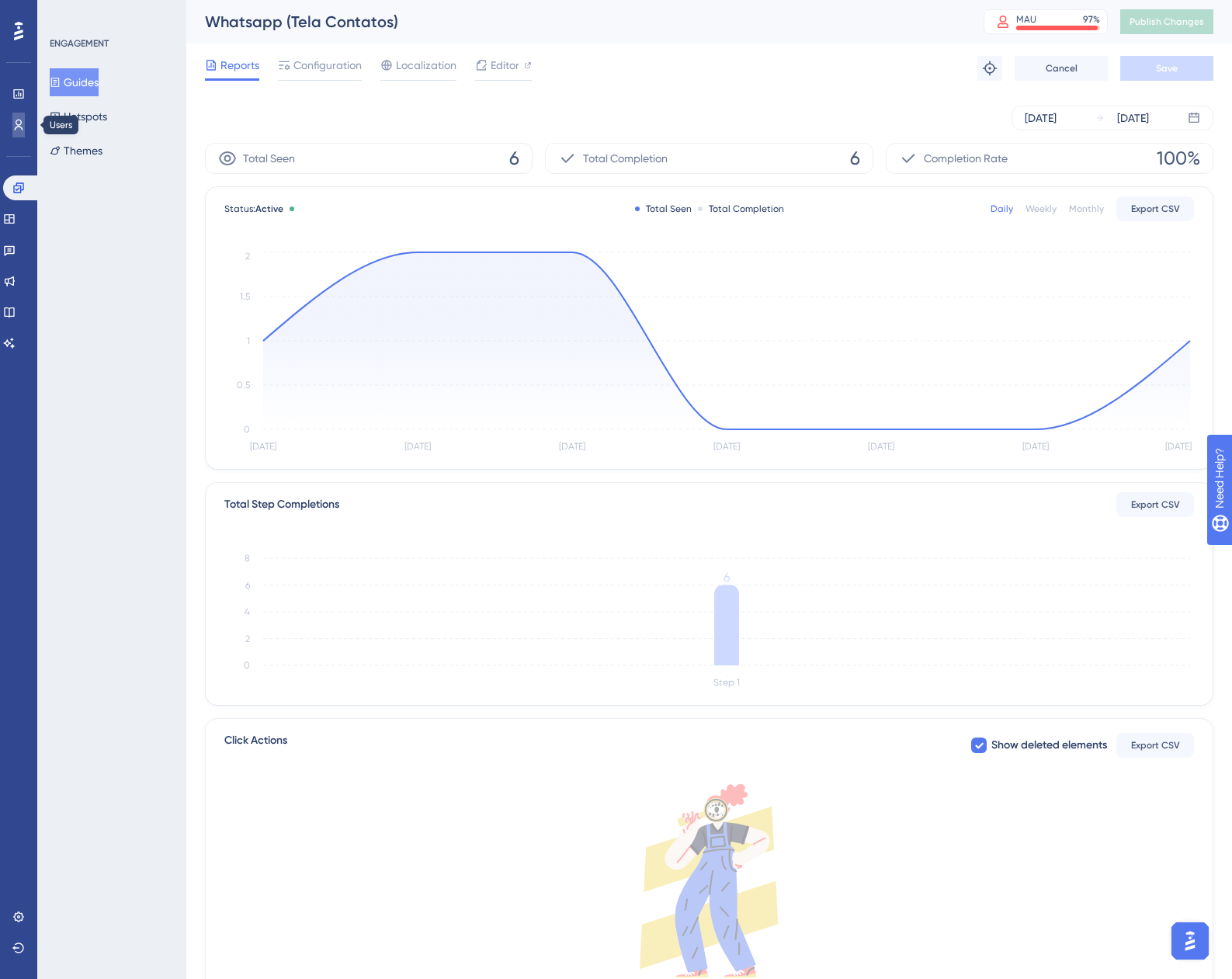
click at [13, 125] on icon at bounding box center [18, 125] width 12 height 12
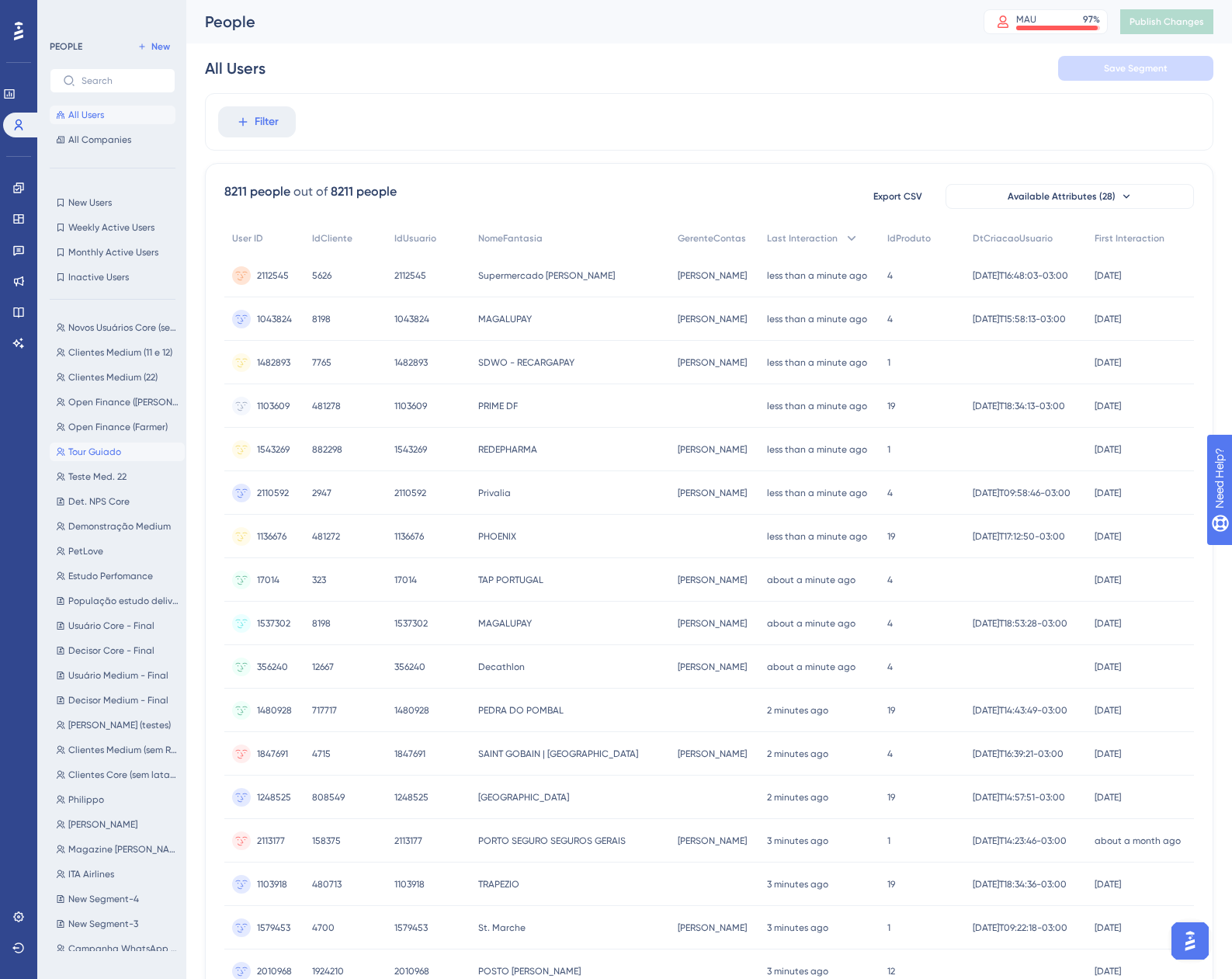
click at [112, 453] on span "Tour Guiado" at bounding box center [94, 452] width 52 height 12
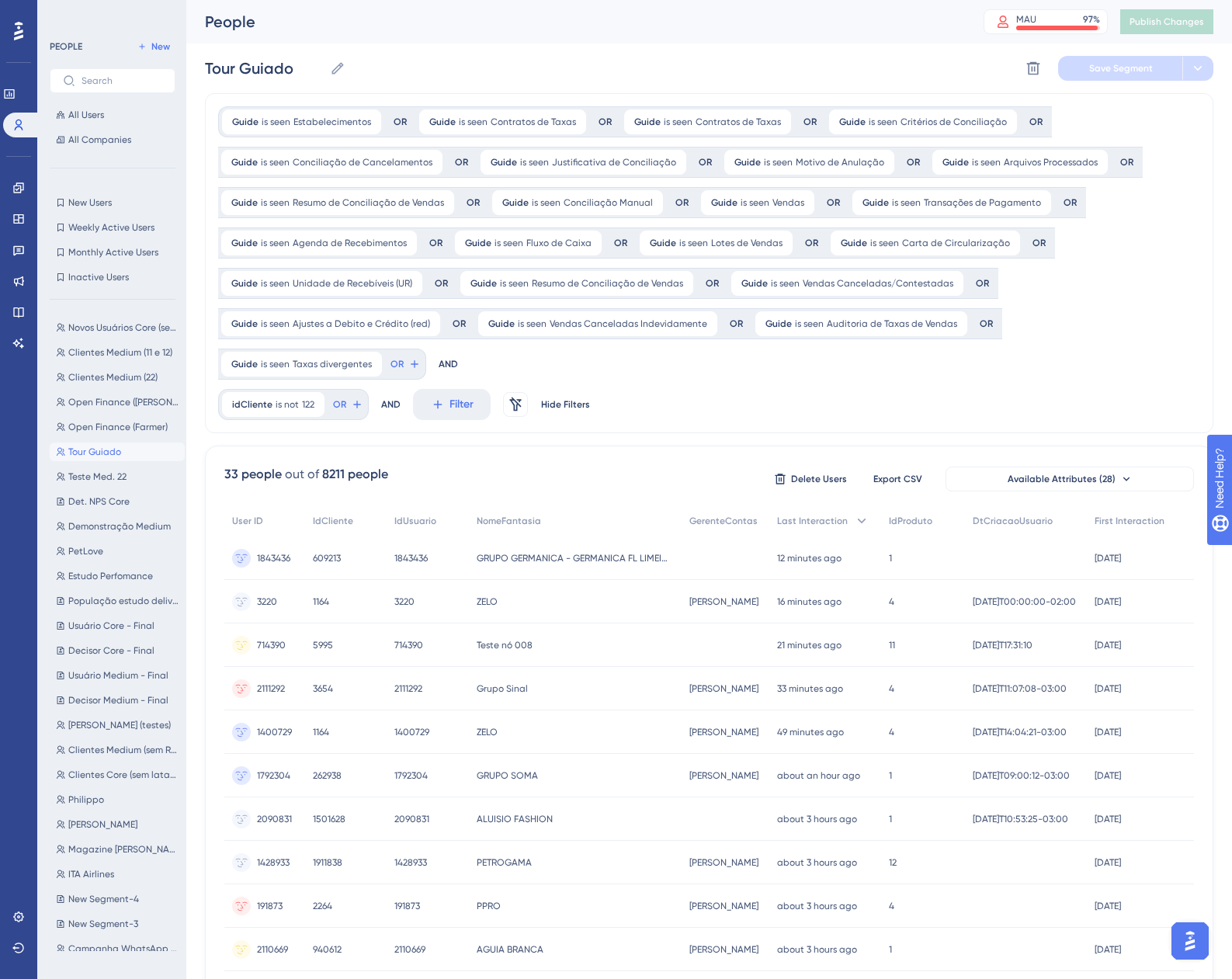
click at [847, 403] on div "Guide is seen Estabelecimentos Estabelecimentos Remove OR Guide is seen Contrat…" at bounding box center [709, 262] width 1008 height 340
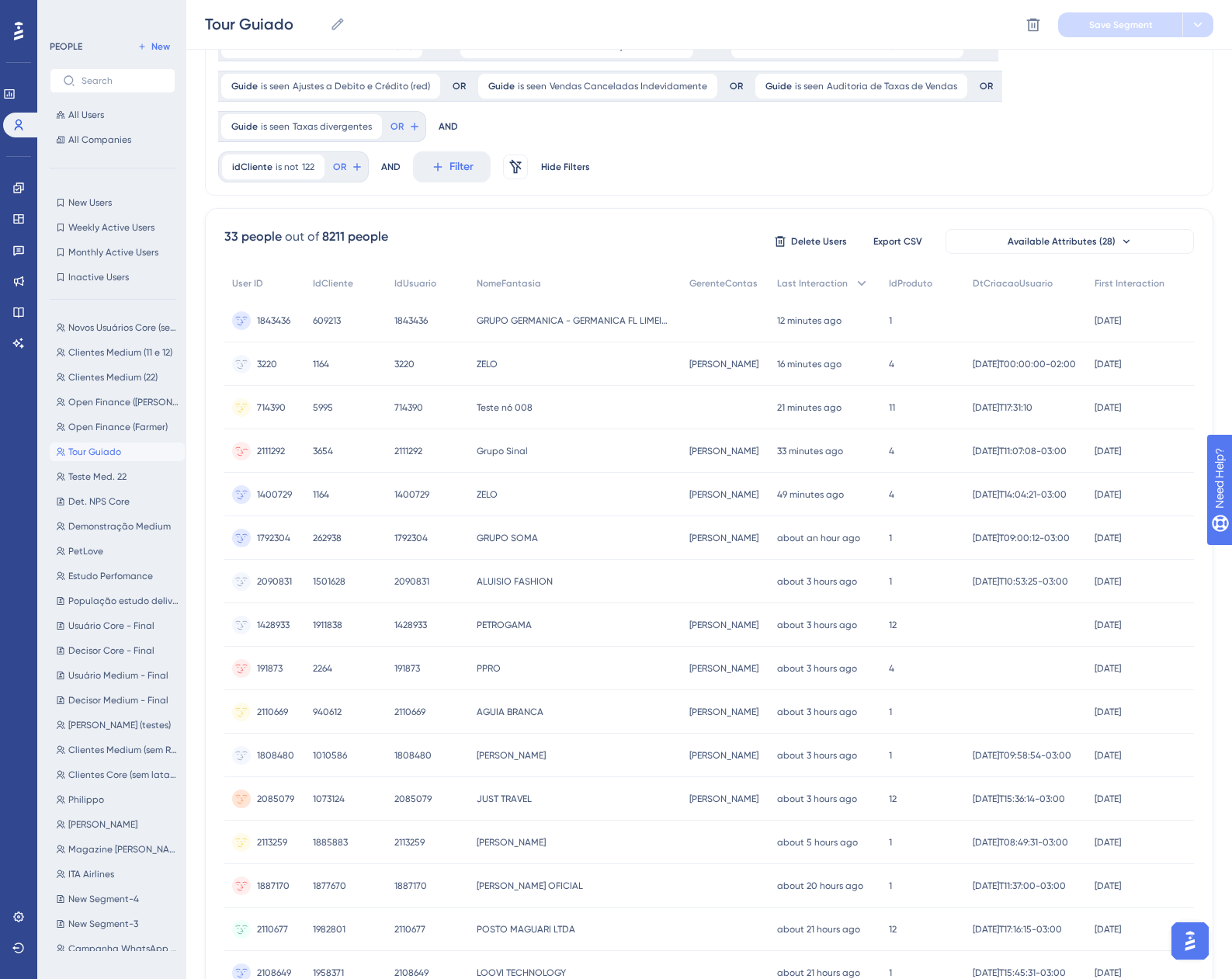
scroll to position [242, 0]
click at [268, 323] on span "1843436" at bounding box center [274, 323] width 34 height 12
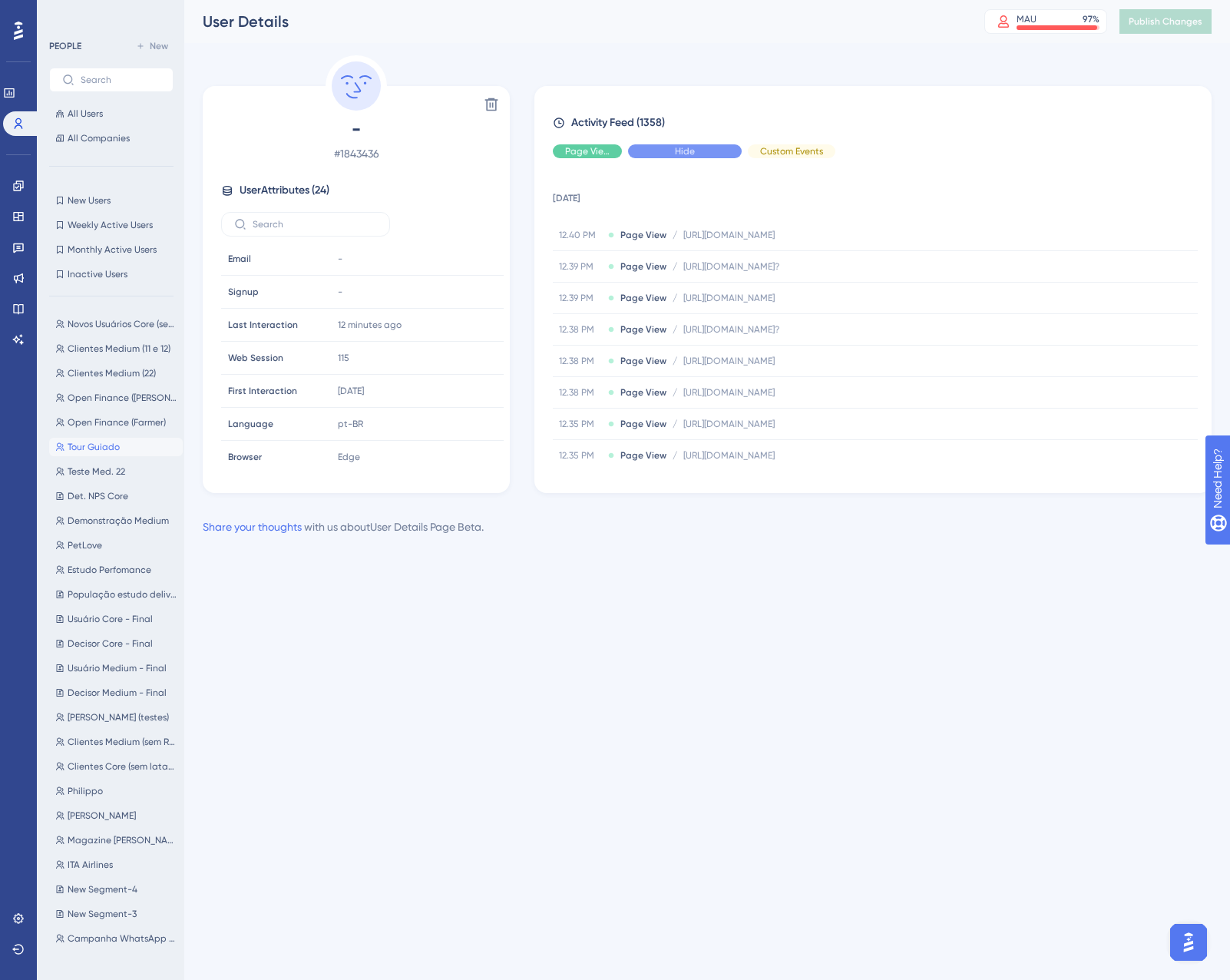
click at [672, 149] on div "Hide" at bounding box center [685, 151] width 114 height 14
click at [692, 160] on div "Activity Feed (1309) Page View UserGuiding Material Custom Events 7 October 202…" at bounding box center [873, 291] width 641 height 355
click at [682, 151] on span "Show" at bounding box center [684, 151] width 23 height 12
click at [597, 151] on div "Hide" at bounding box center [587, 151] width 69 height 14
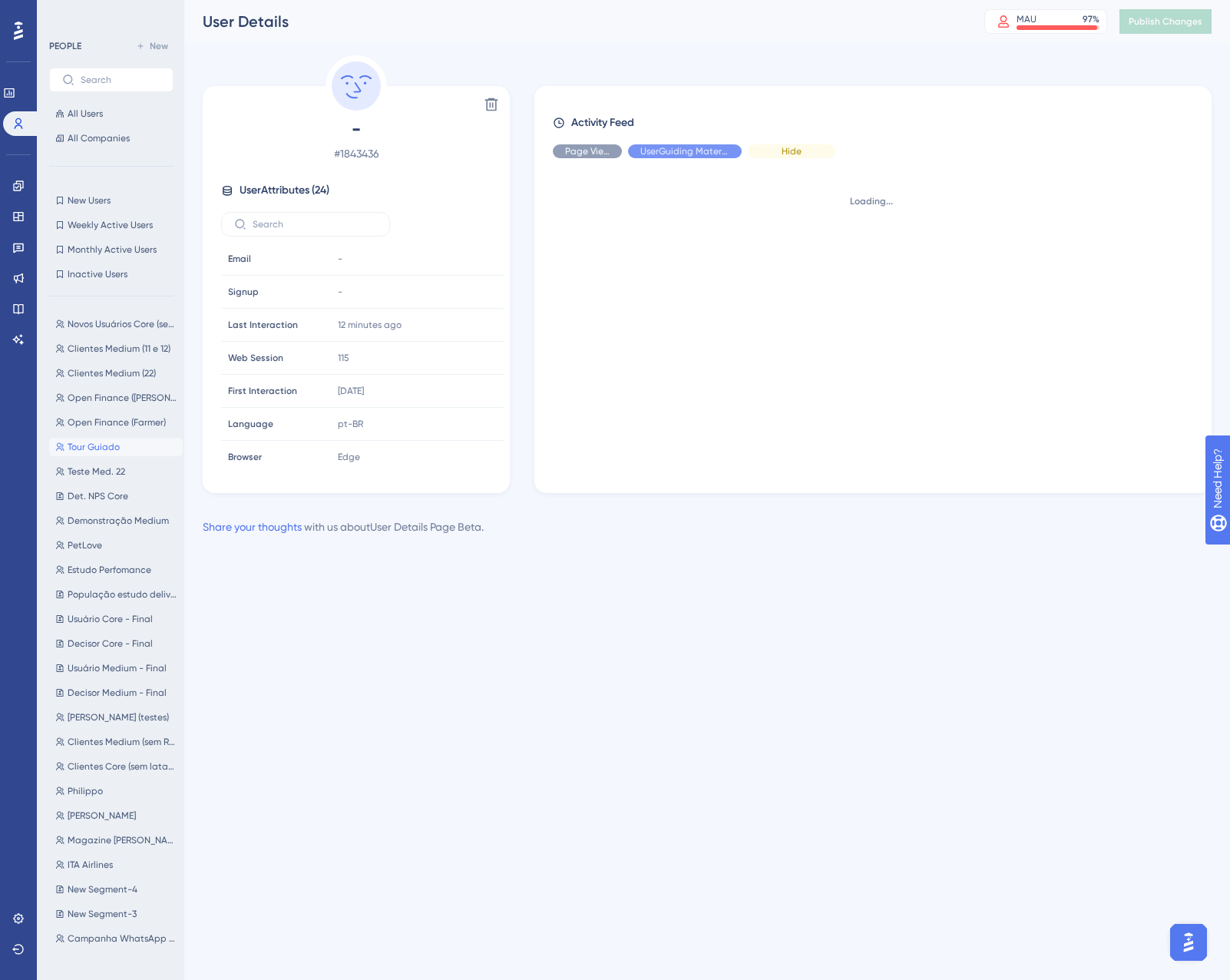
click at [782, 149] on span "Hide" at bounding box center [791, 151] width 20 height 12
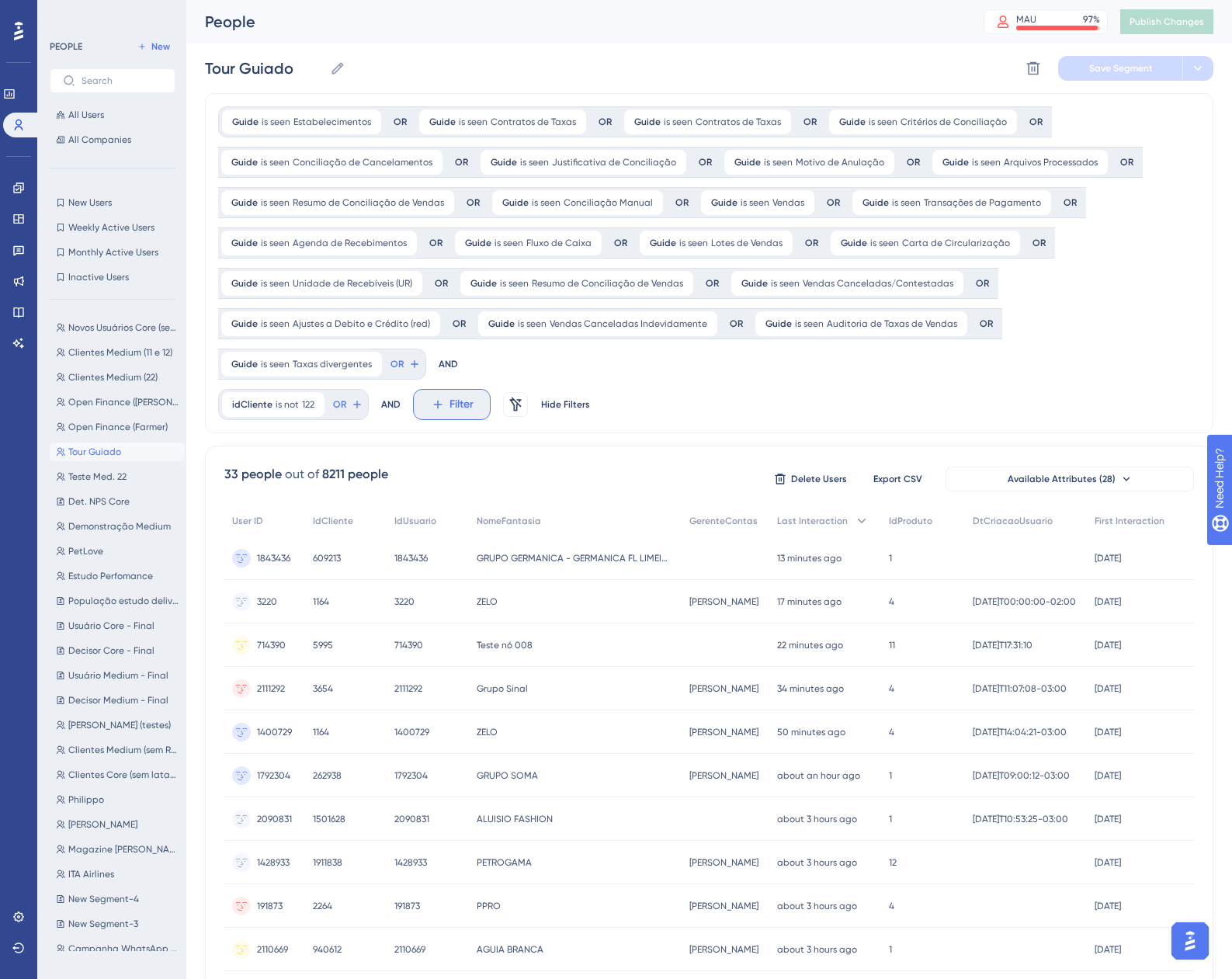
click at [459, 406] on span "Filter" at bounding box center [462, 404] width 24 height 19
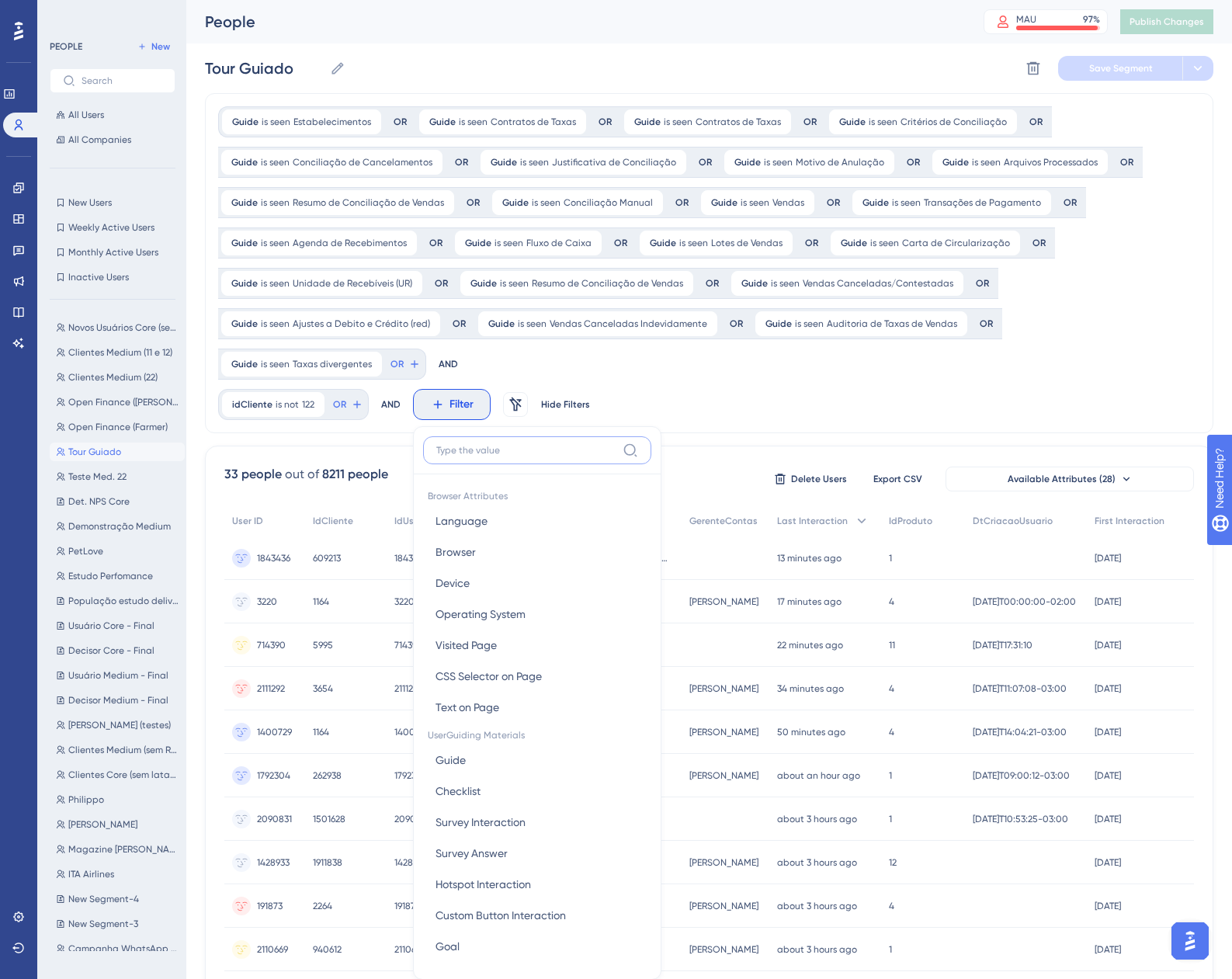
scroll to position [213, 0]
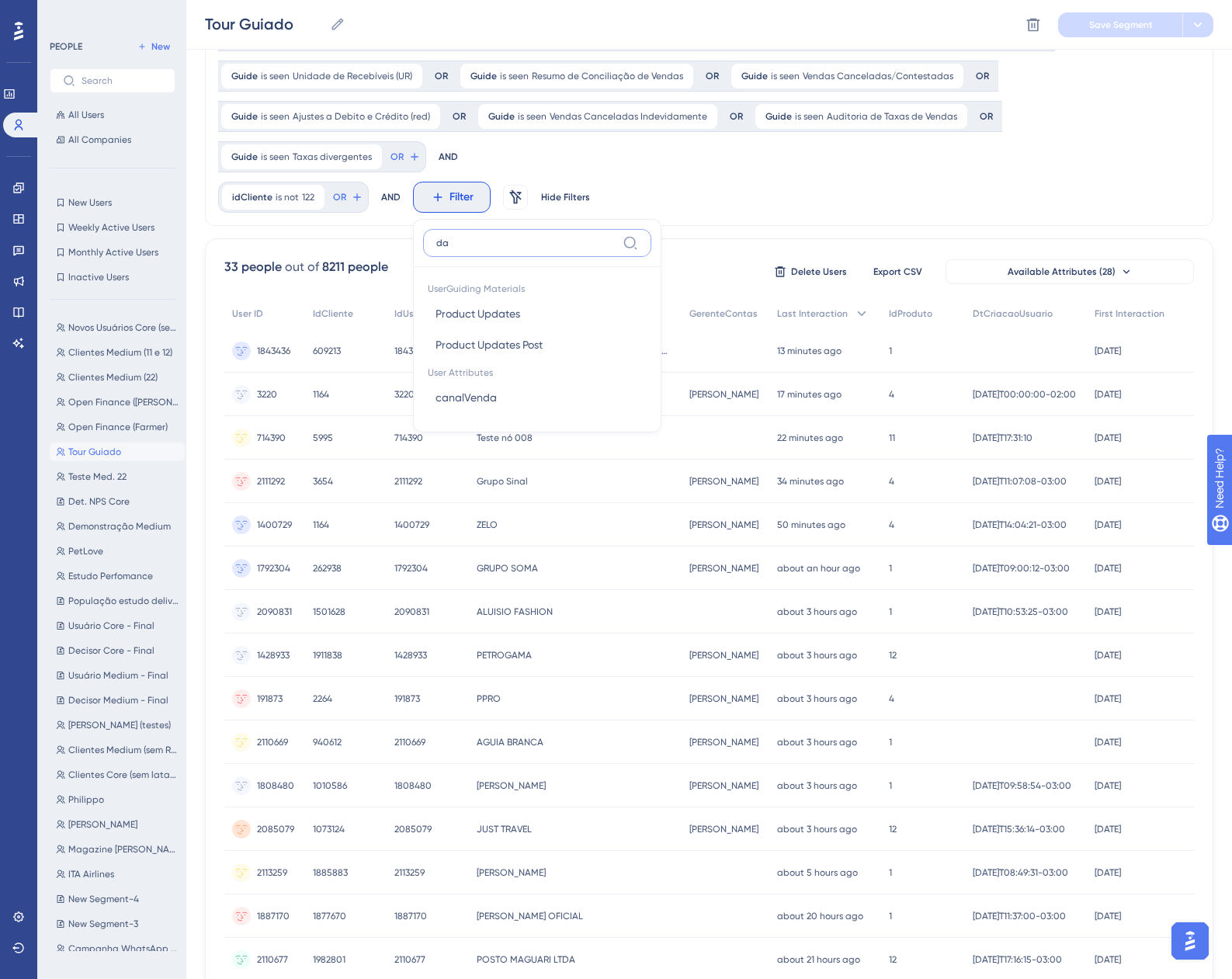
type input "d"
type input "gui"
click at [472, 312] on button "Guide Guide" at bounding box center [537, 314] width 228 height 31
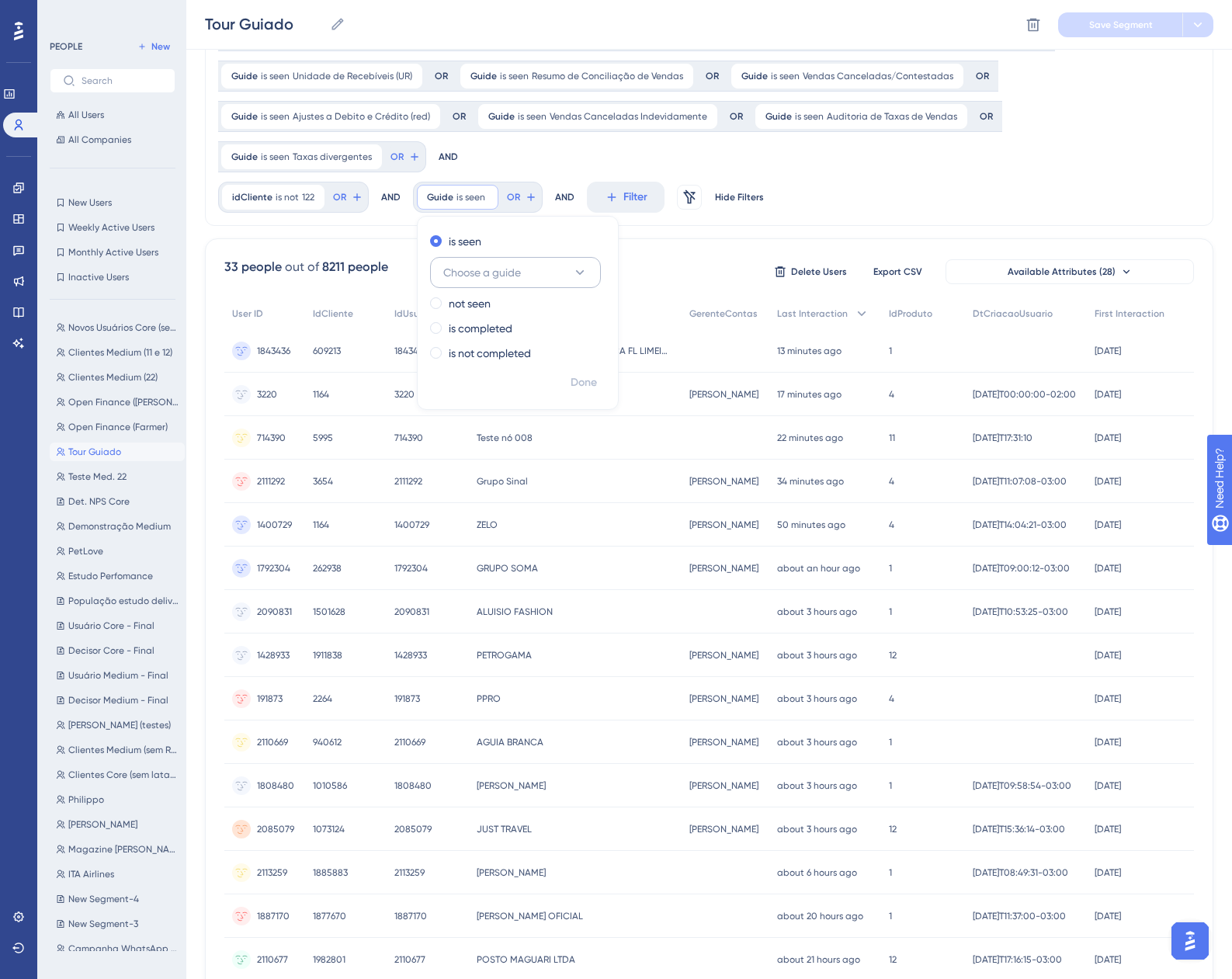
click at [483, 281] on span "Choose a guide" at bounding box center [482, 273] width 77 height 19
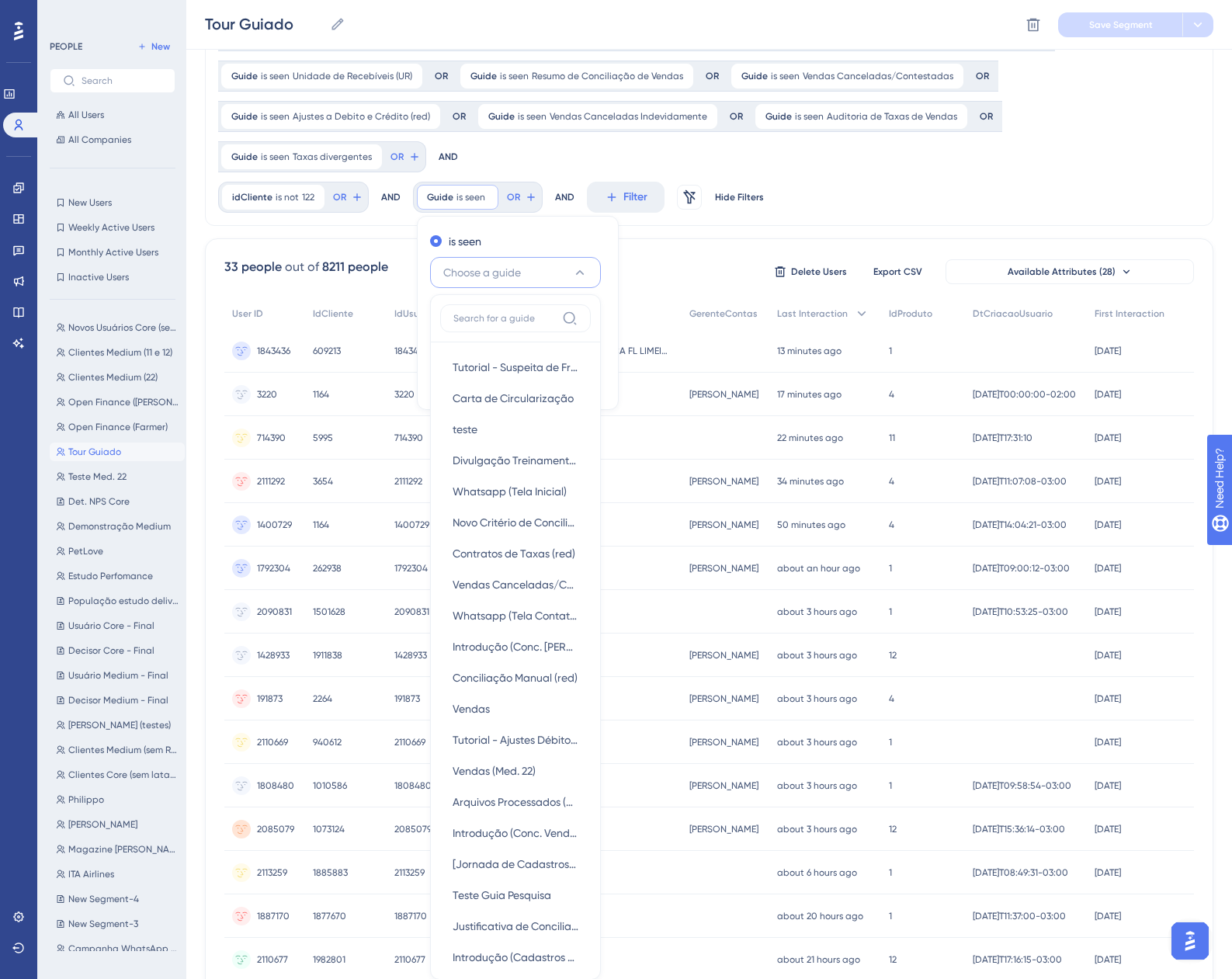
scroll to position [336, 0]
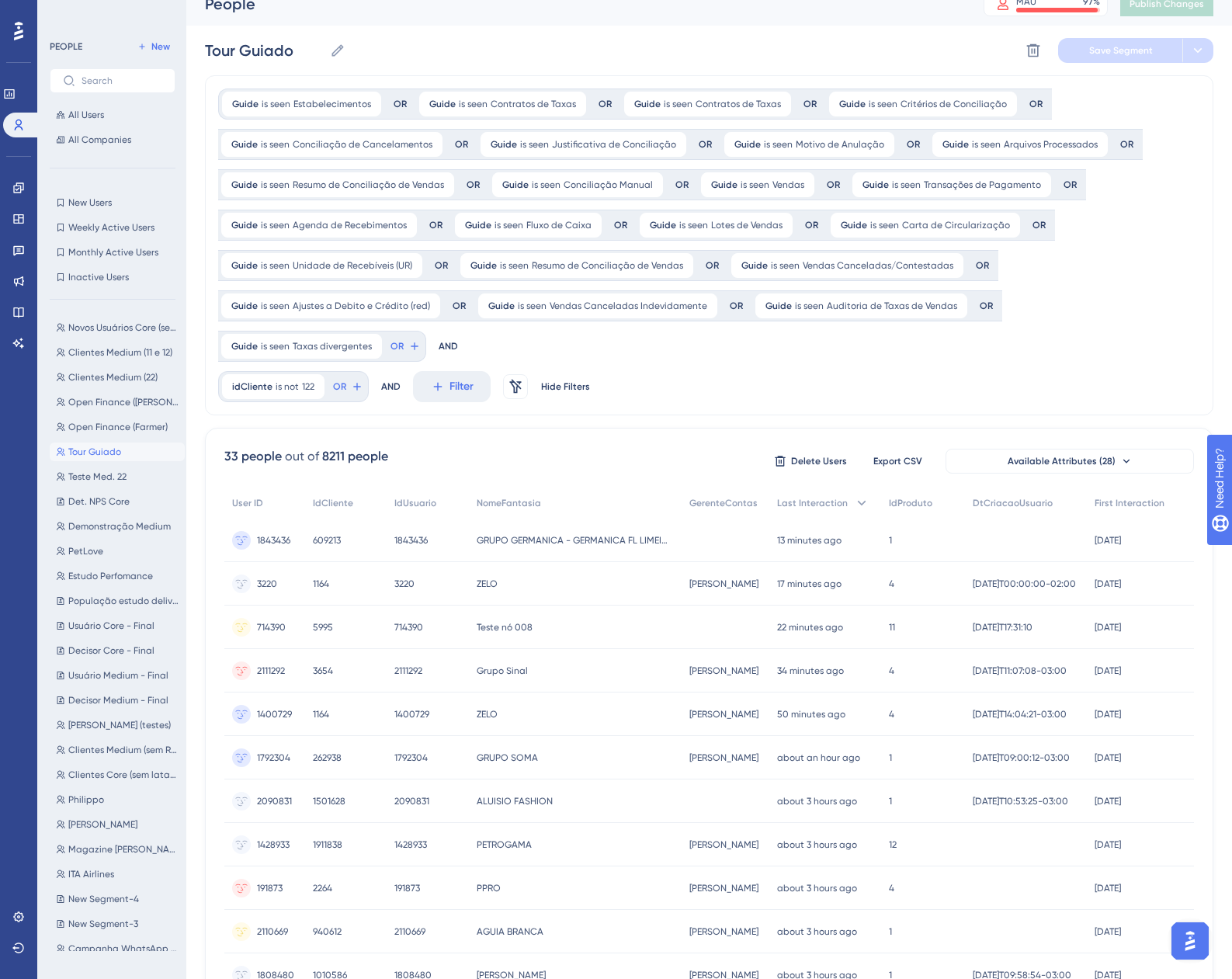
scroll to position [0, 0]
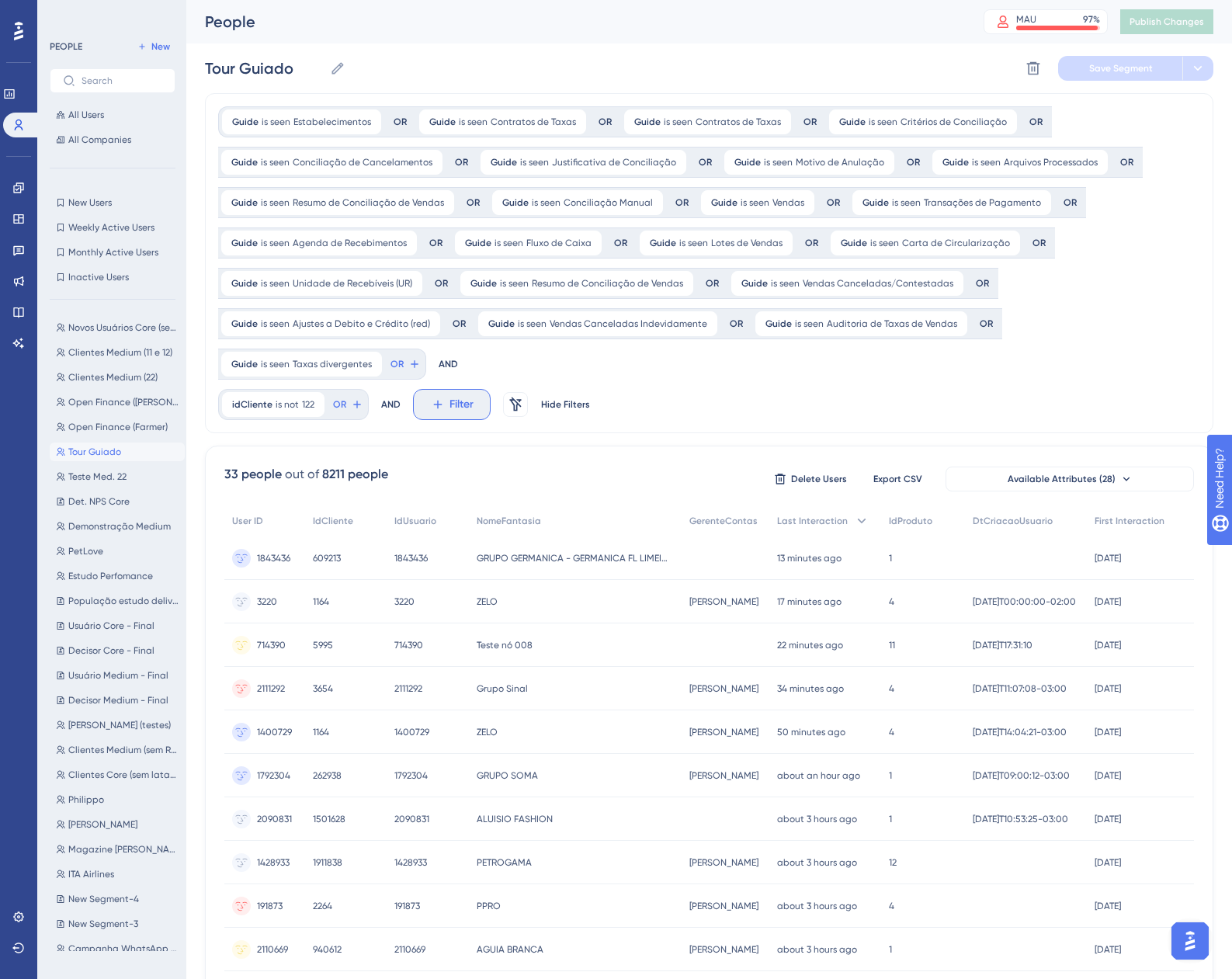
click at [470, 408] on span "Filter" at bounding box center [462, 404] width 24 height 19
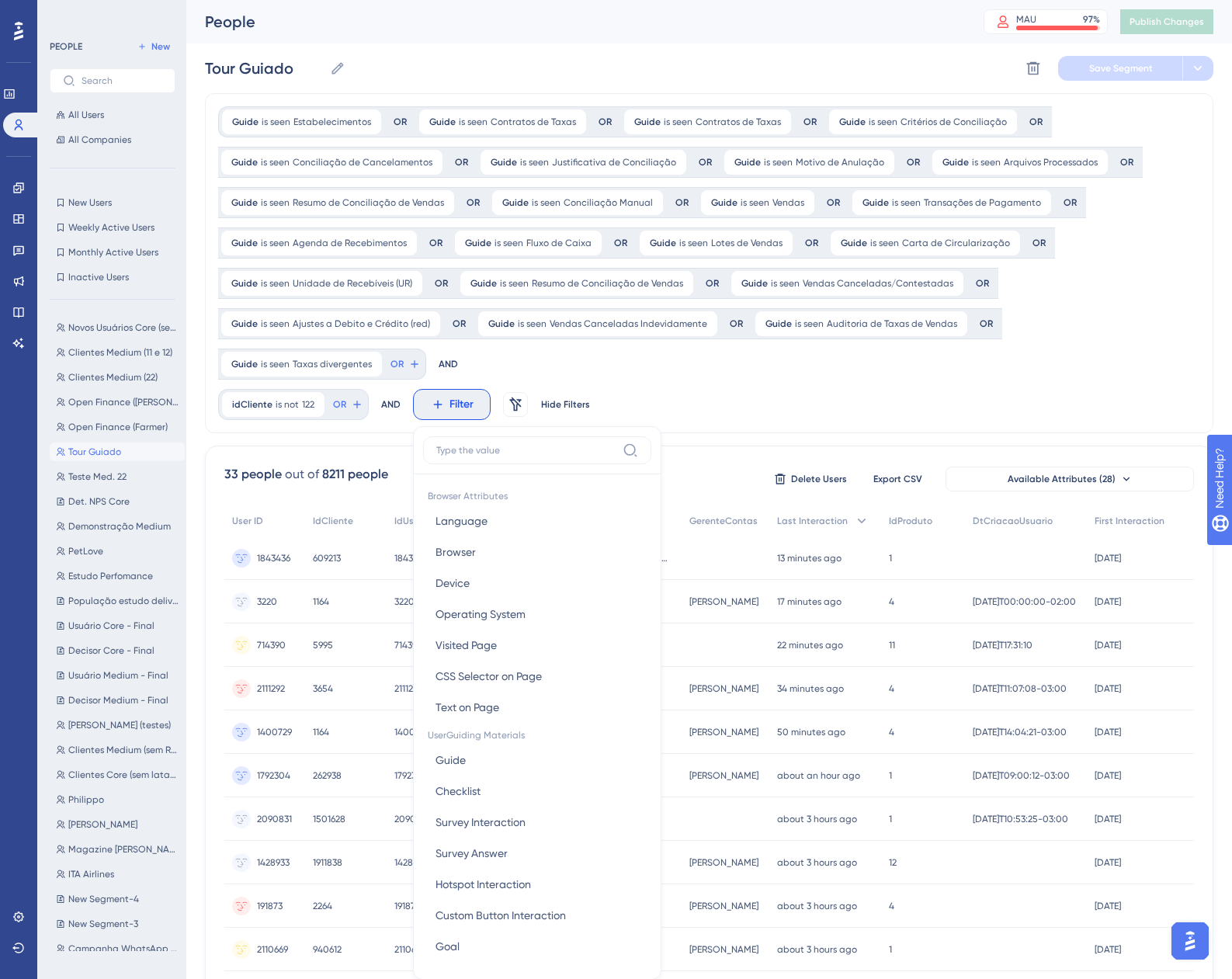
scroll to position [213, 0]
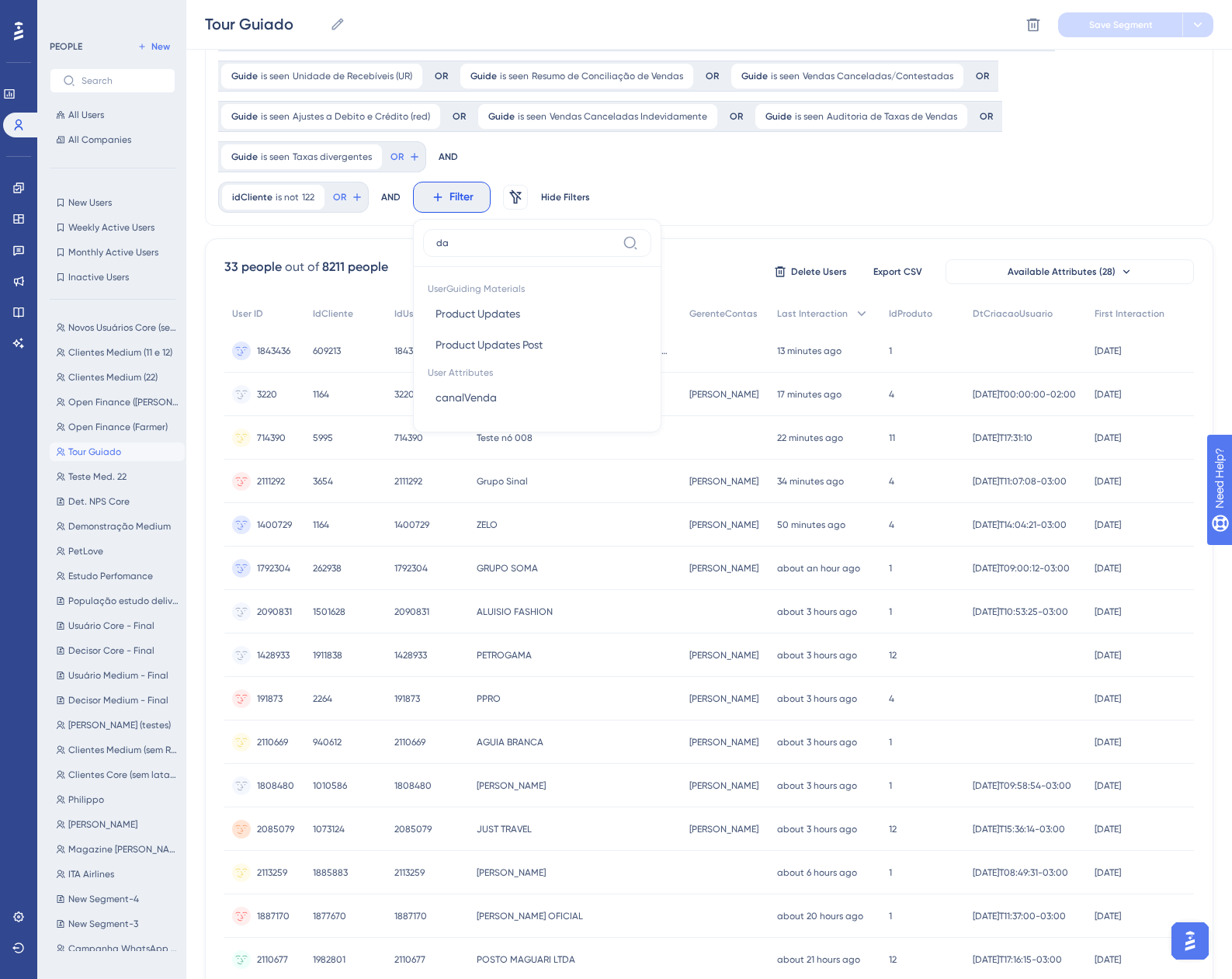
type input "d"
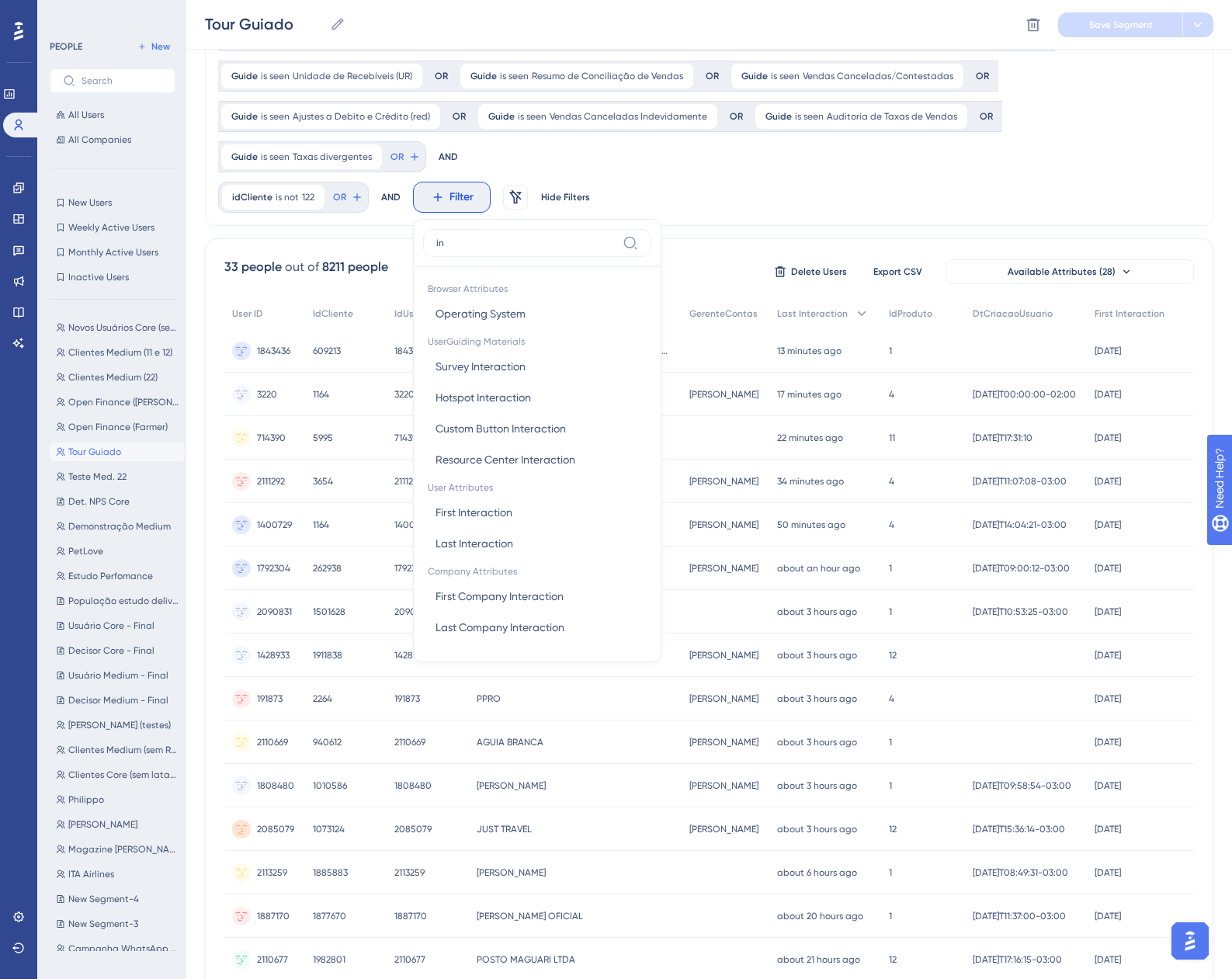
type input "in"
click at [733, 227] on div "Guide is seen Estabelecimentos Estabelecimentos Remove OR Guide is seen Contrat…" at bounding box center [709, 576] width 1008 height 1382
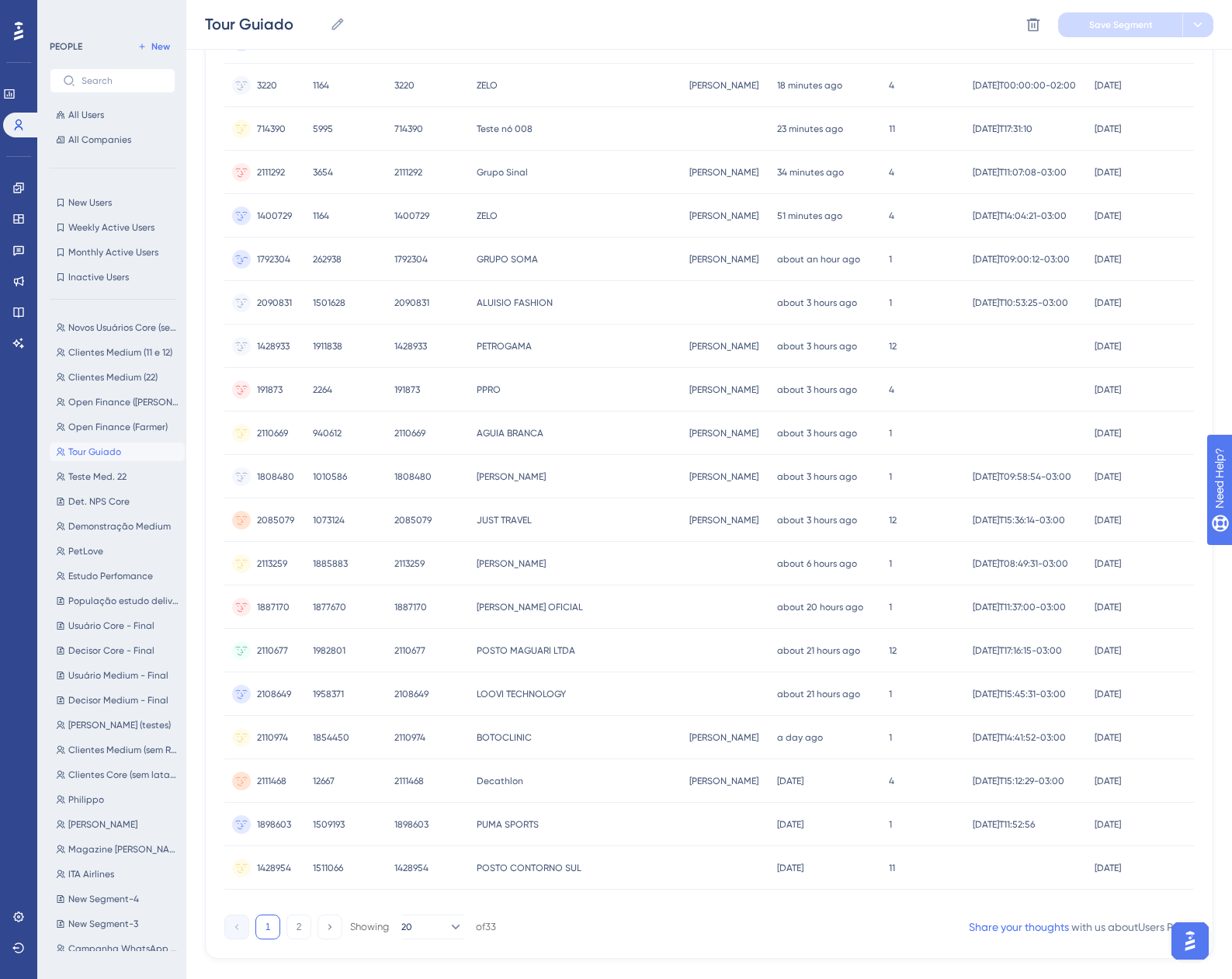
scroll to position [524, 0]
click at [399, 475] on span "1808480" at bounding box center [412, 475] width 37 height 12
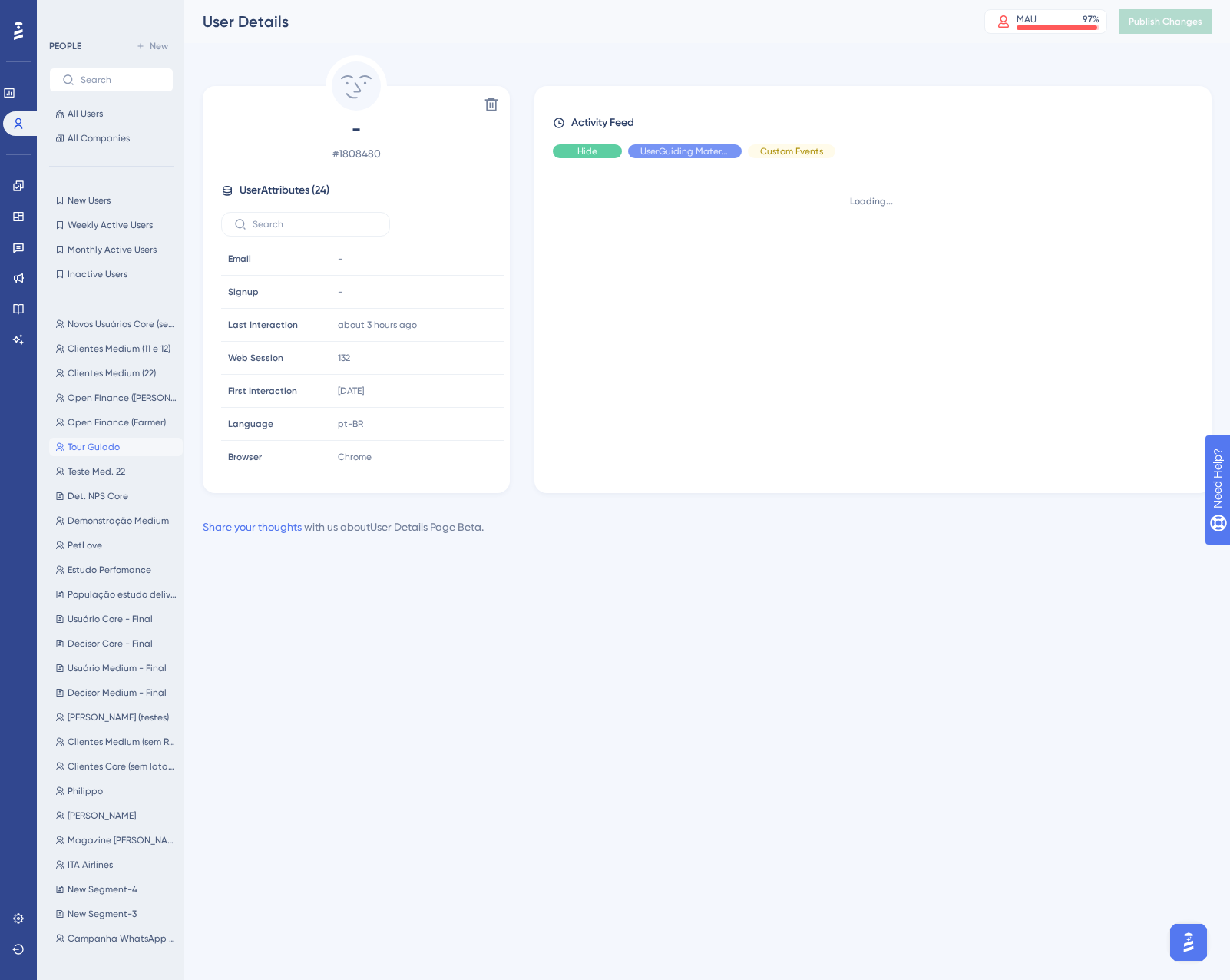
click at [600, 150] on div "Hide" at bounding box center [587, 151] width 69 height 14
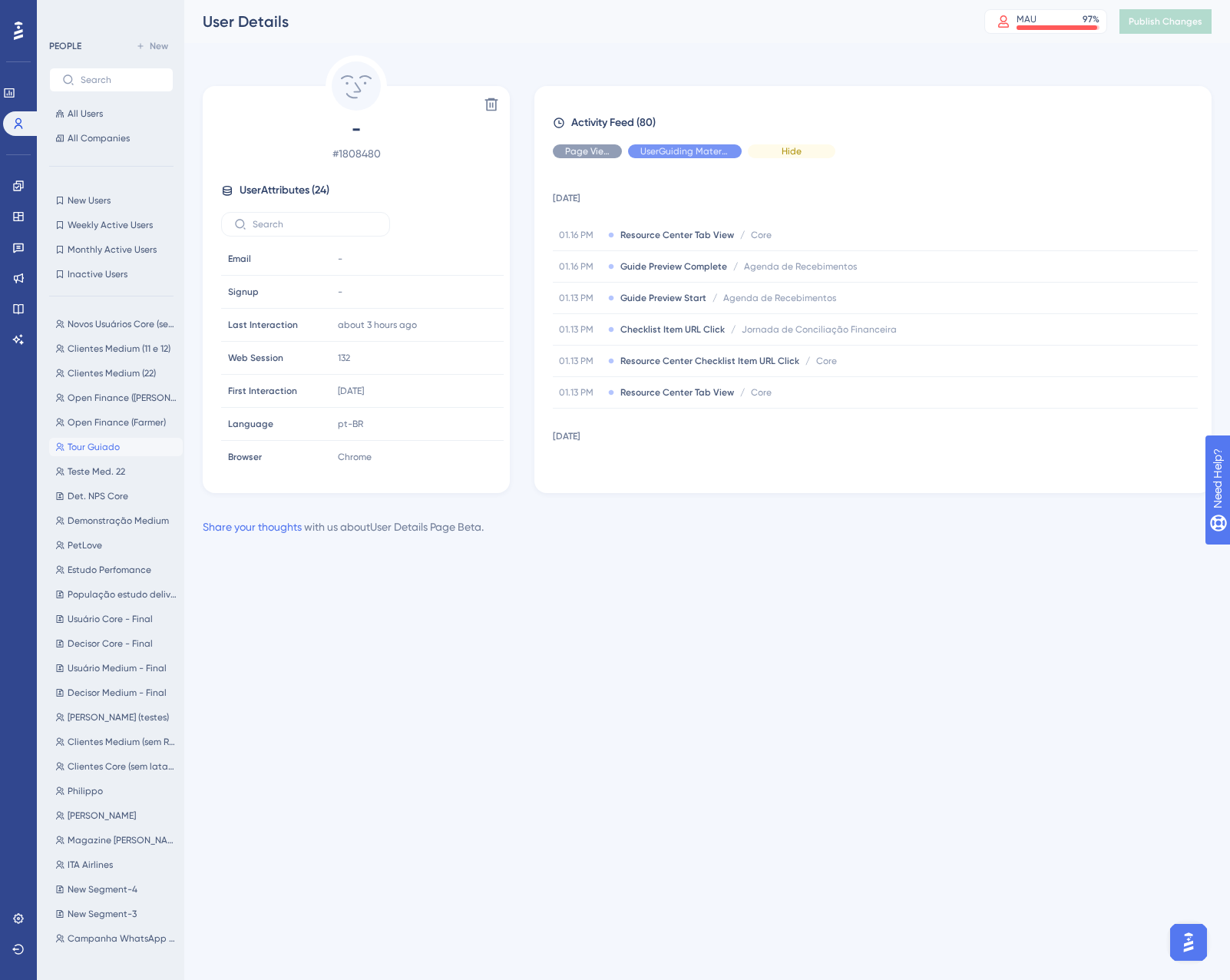
click at [783, 150] on span "Hide" at bounding box center [791, 151] width 20 height 12
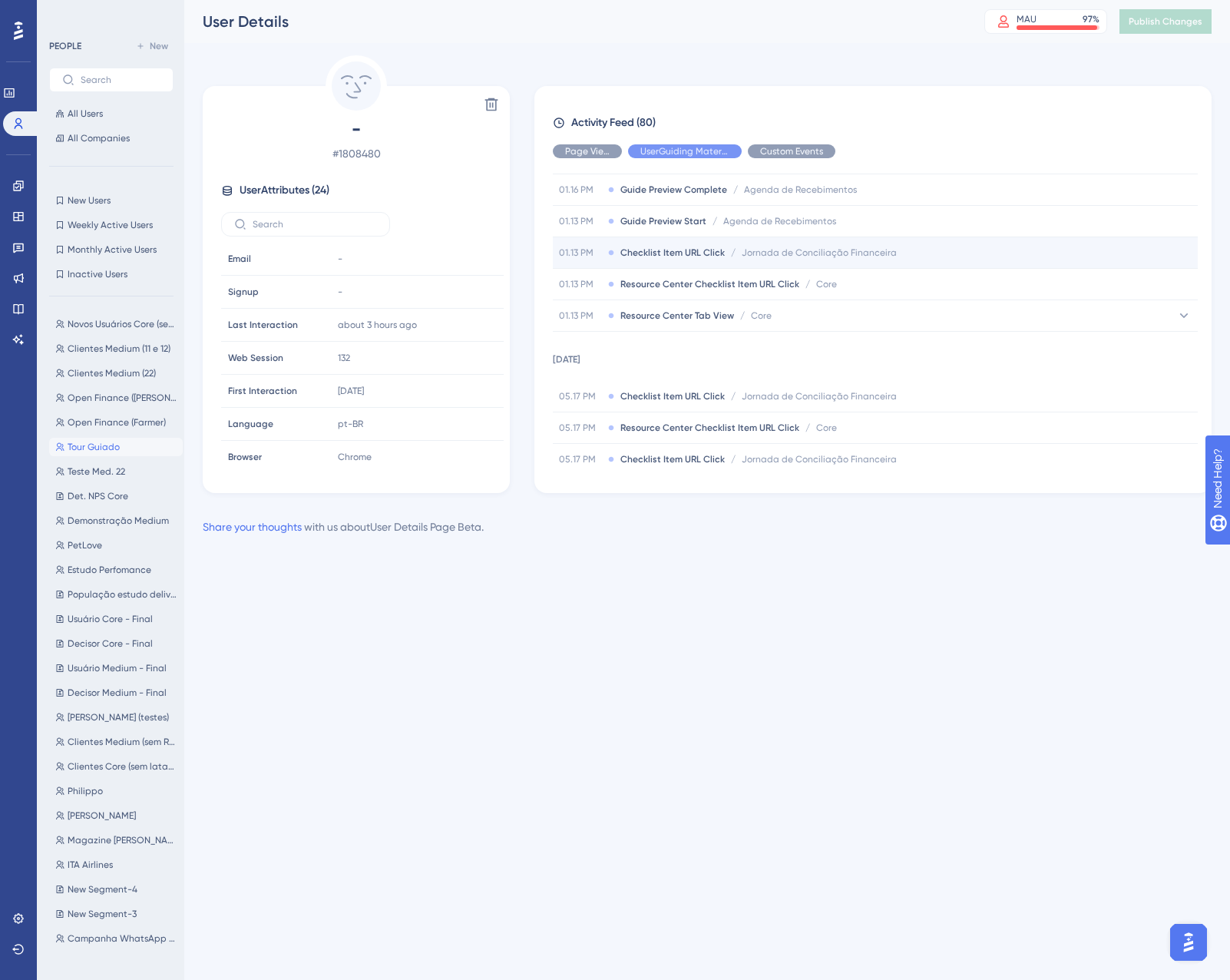
scroll to position [231, 0]
